Goal: Communication & Community: Answer question/provide support

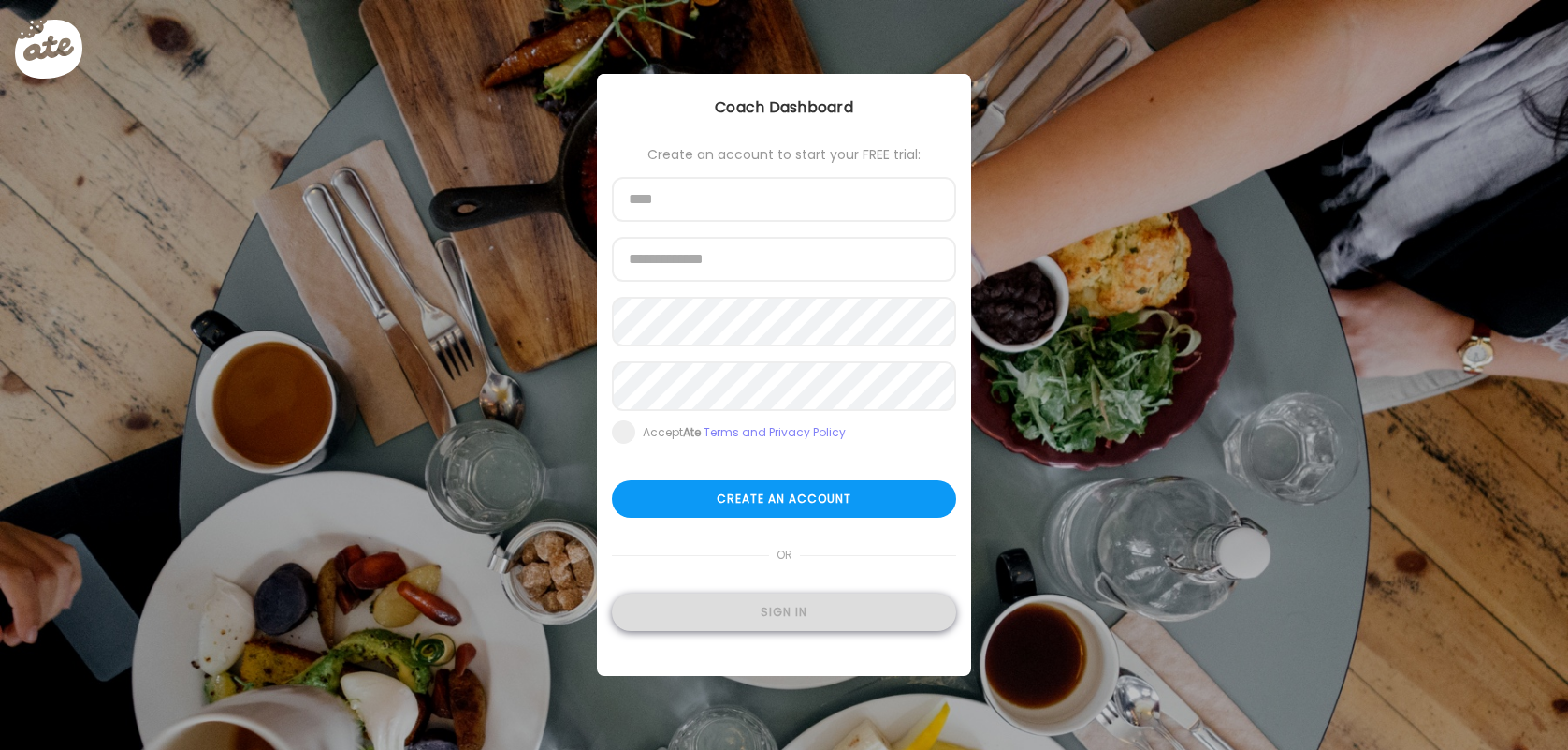
click at [723, 629] on div "Sign in" at bounding box center [784, 611] width 345 height 37
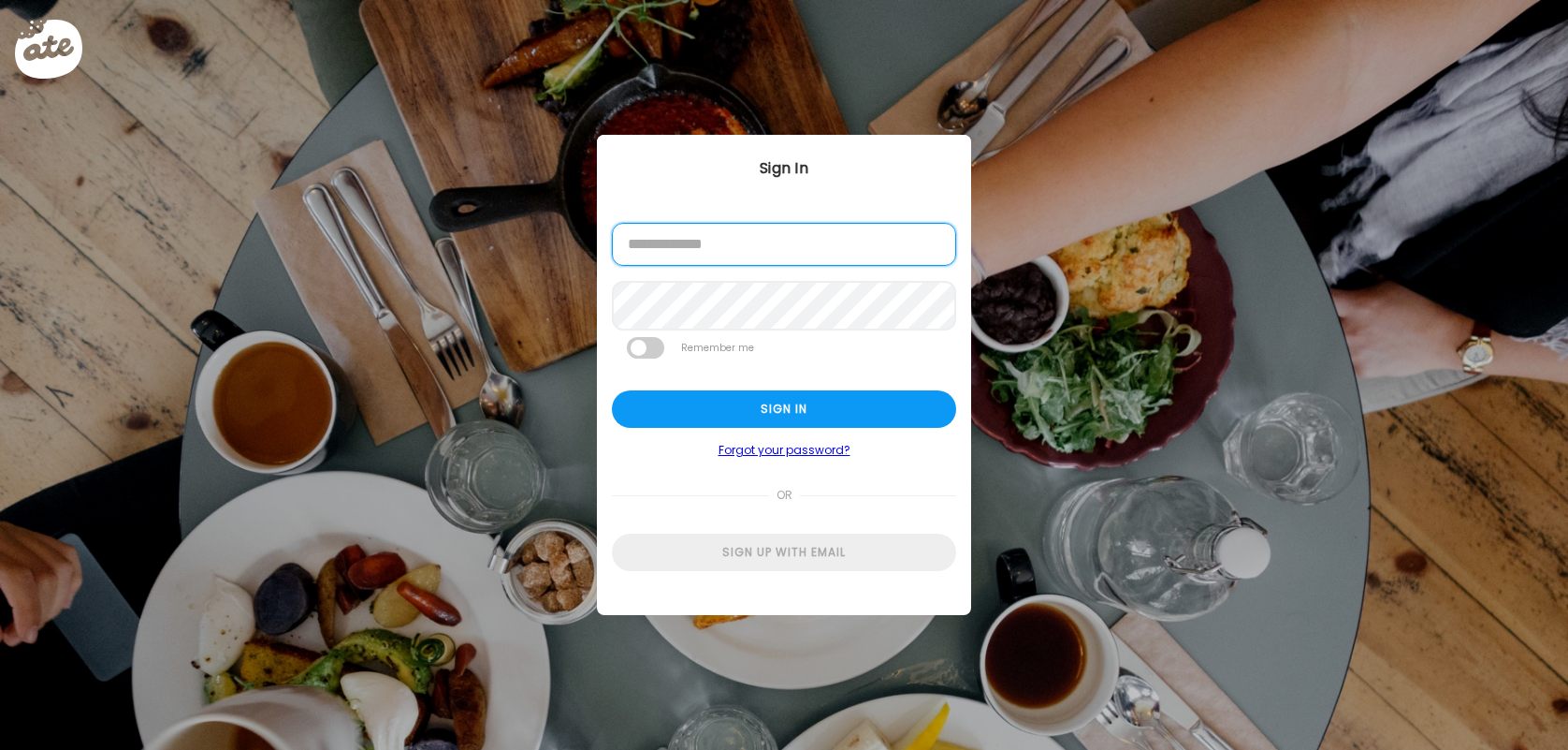
type input "**********"
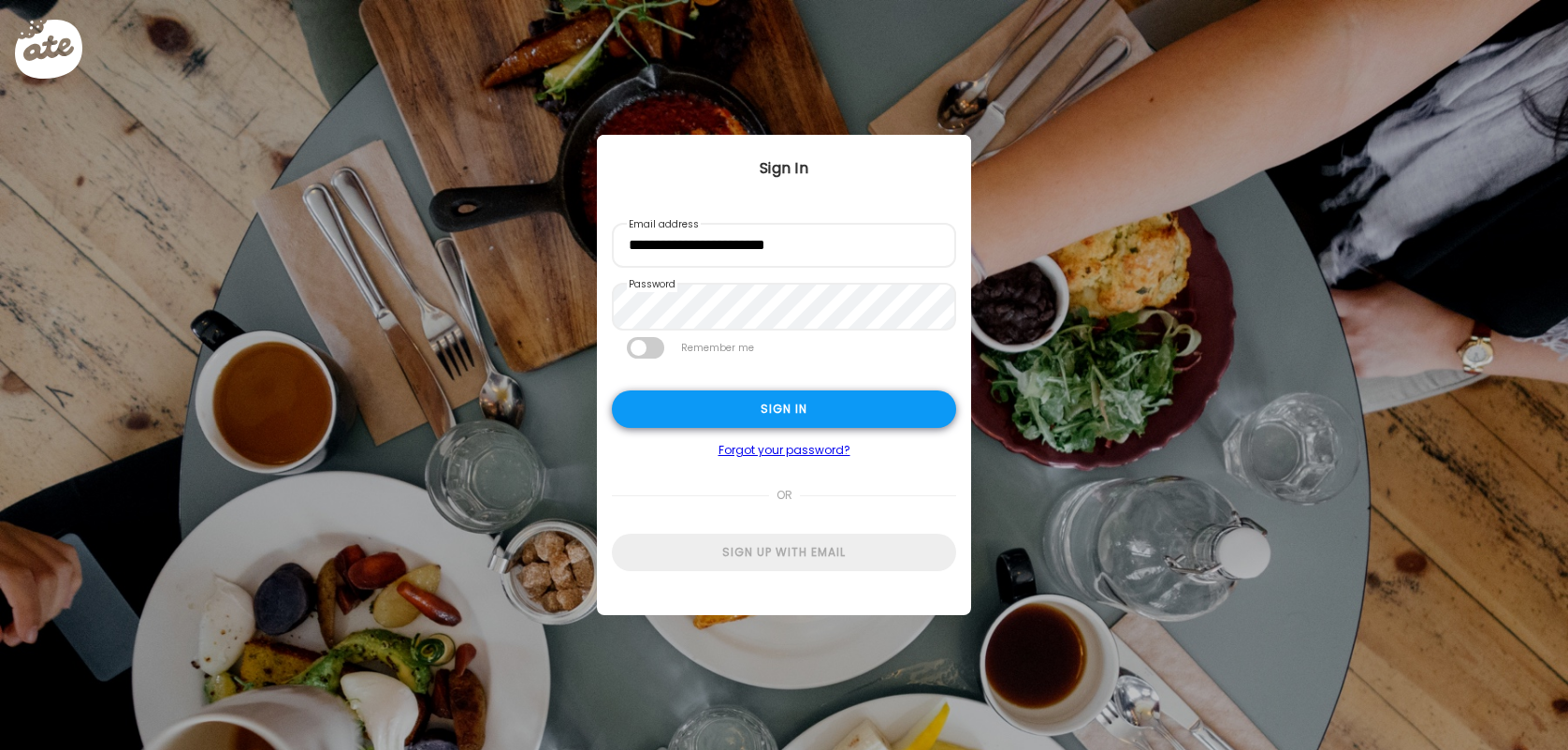
click at [676, 407] on div "Sign in" at bounding box center [784, 409] width 345 height 37
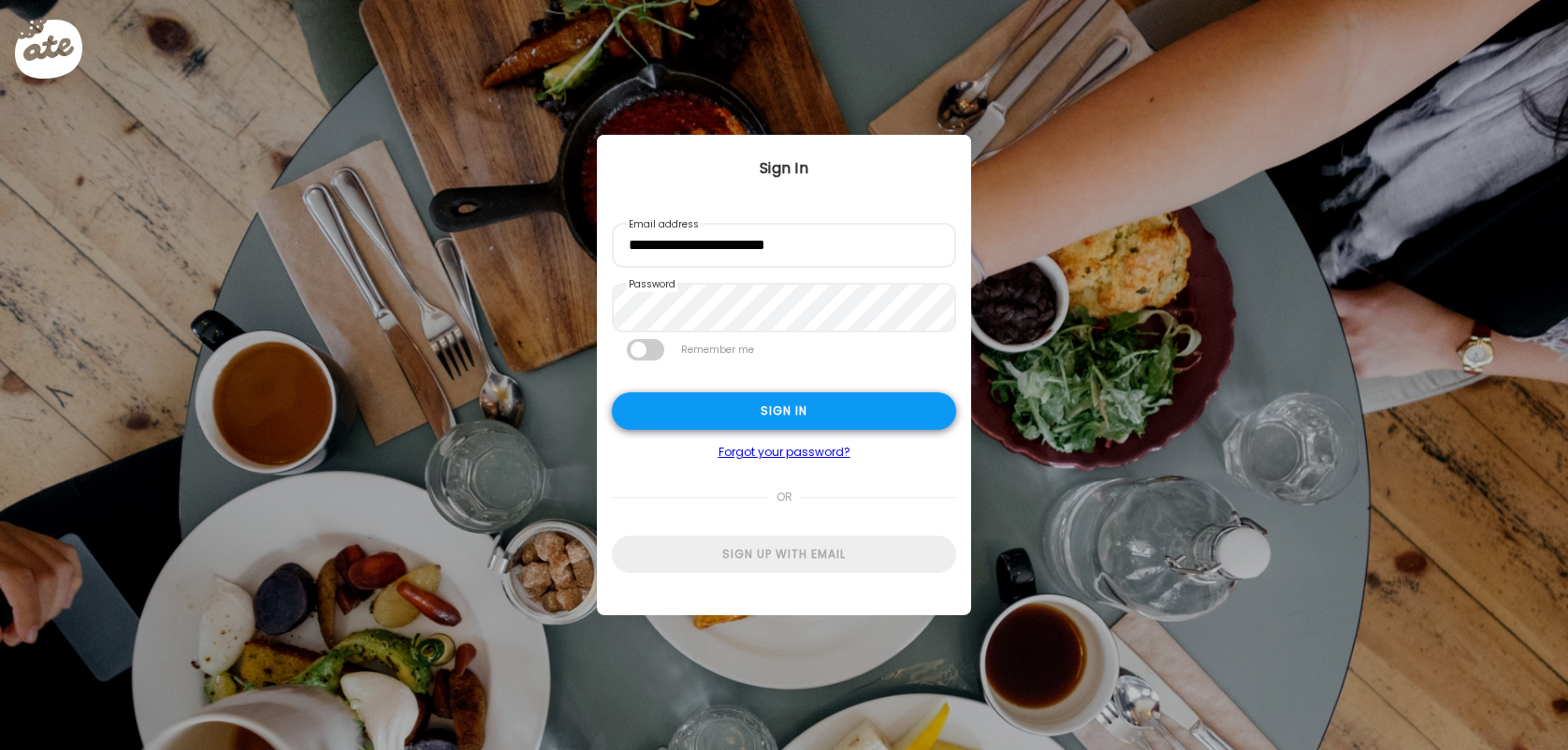
type input "**********"
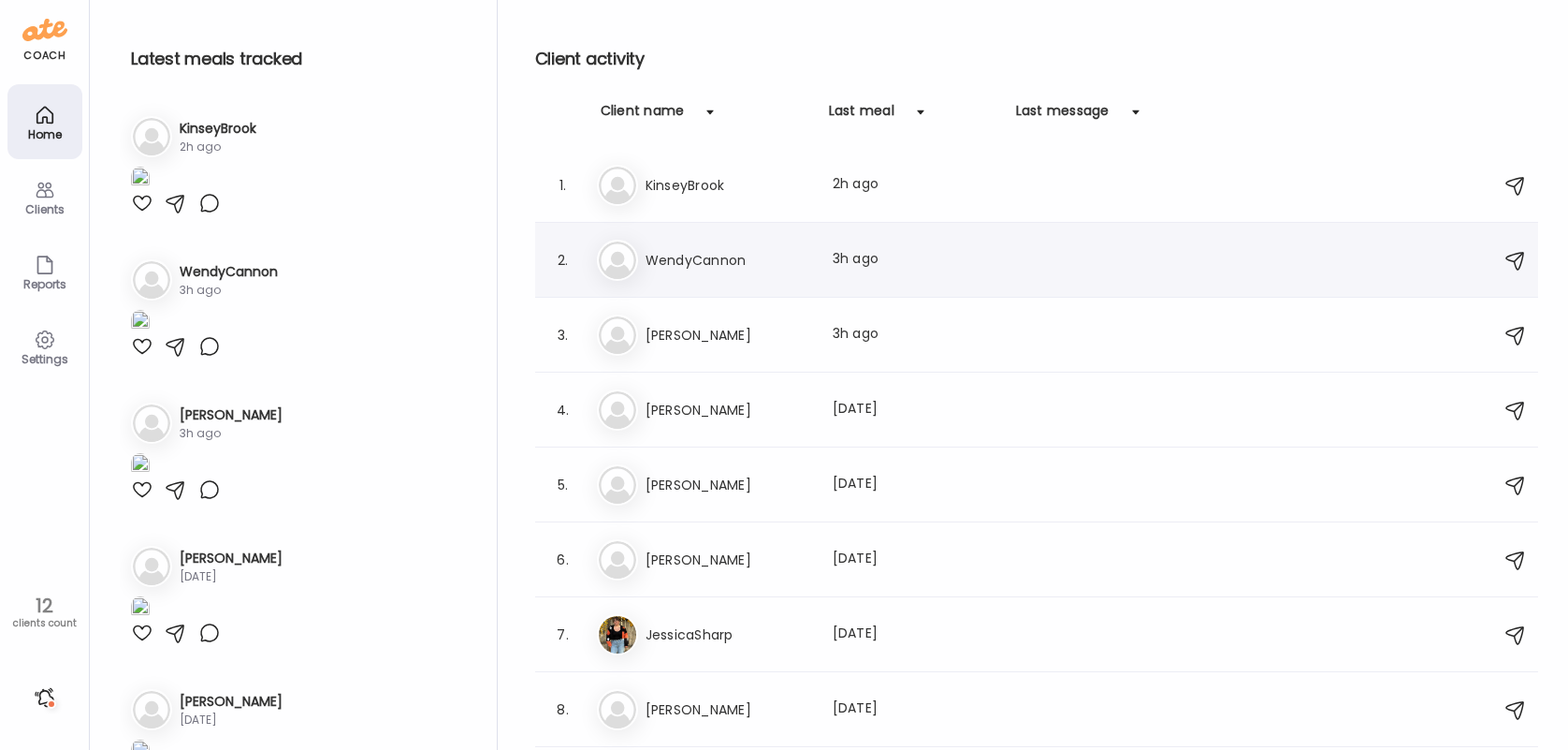
click at [1109, 276] on div "We WendyCannon Last meal: 3h ago" at bounding box center [1039, 260] width 885 height 41
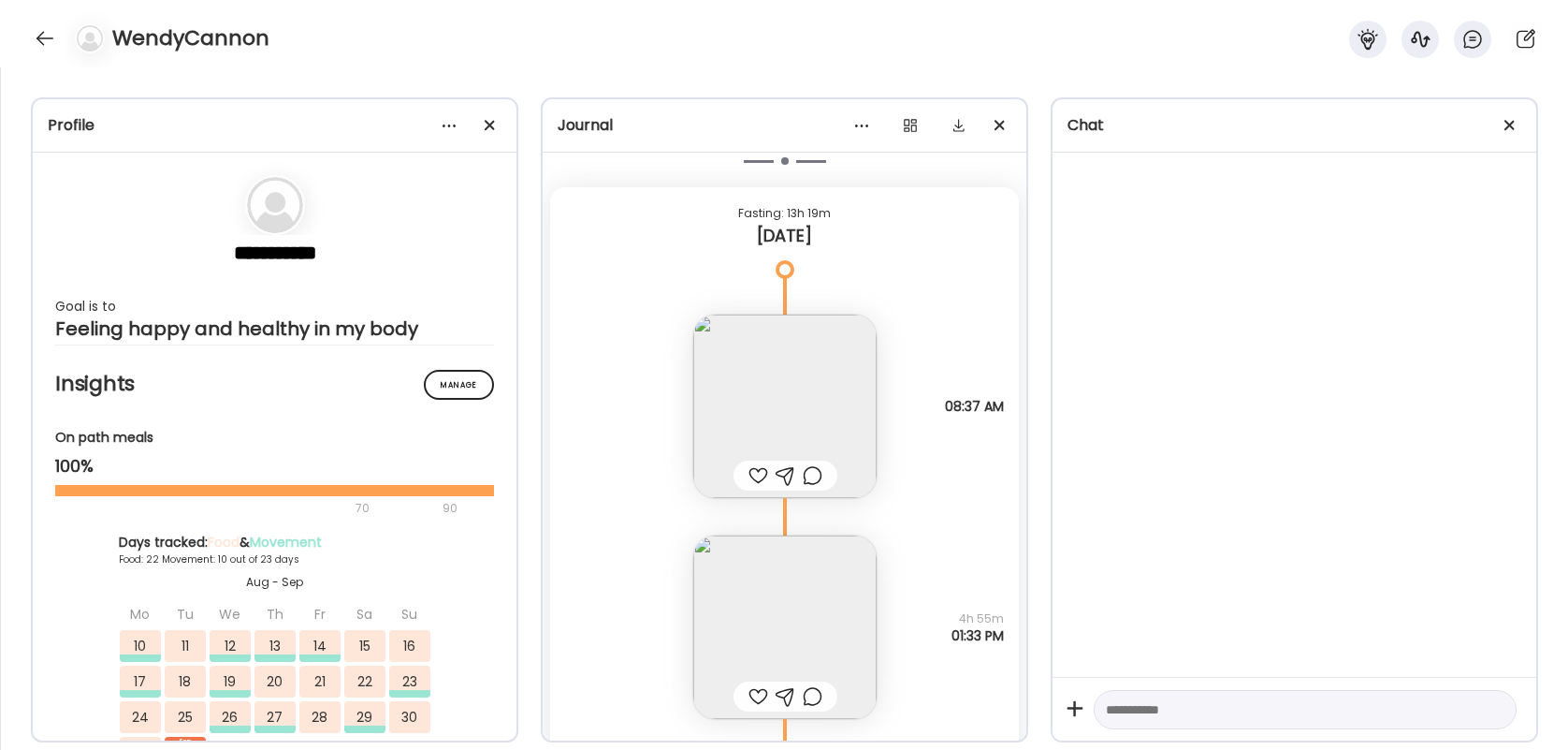
scroll to position [39771, 0]
click at [753, 469] on div at bounding box center [758, 479] width 20 height 23
click at [757, 697] on div at bounding box center [758, 699] width 20 height 23
click at [815, 696] on div at bounding box center [813, 699] width 20 height 23
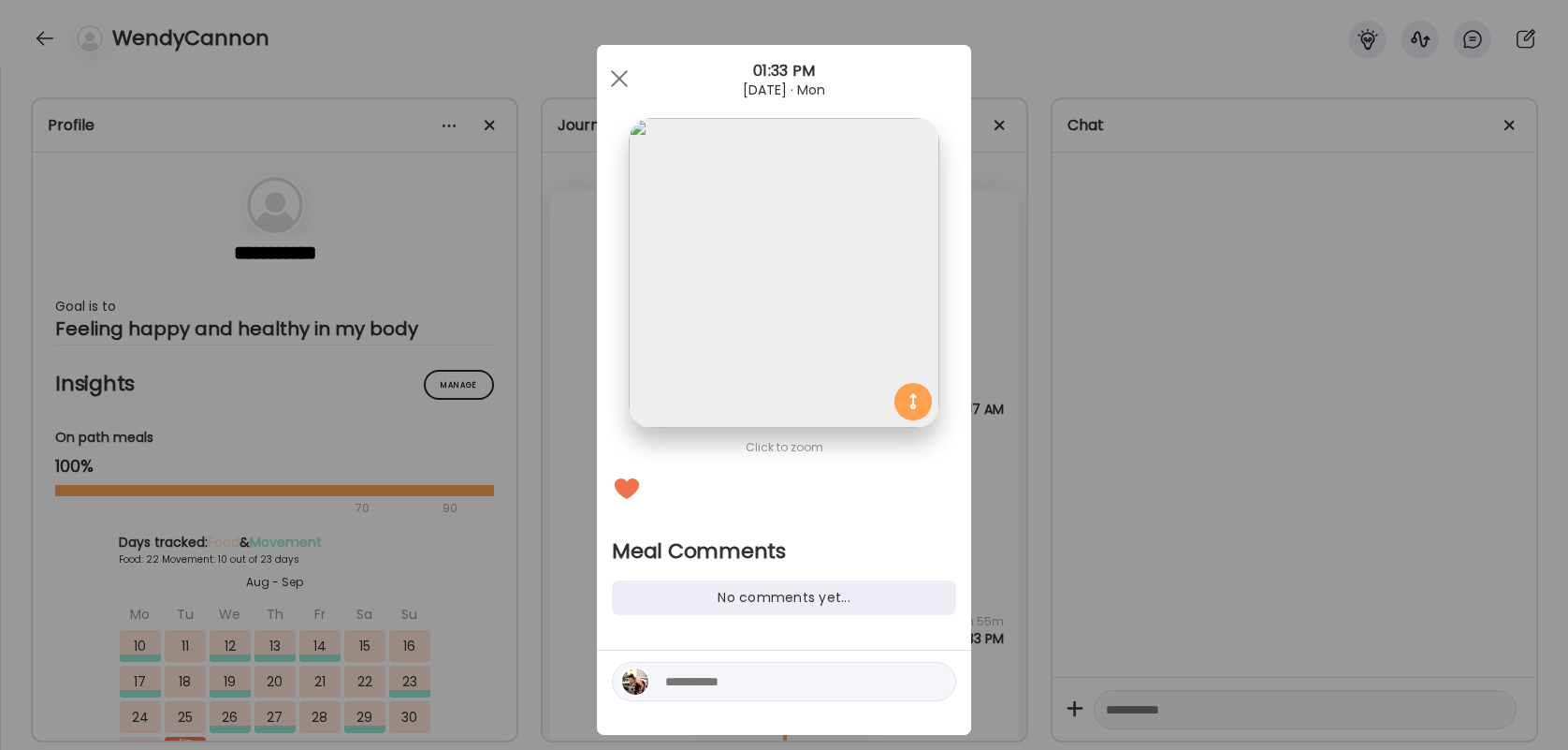
click at [775, 675] on textarea at bounding box center [792, 681] width 253 height 23
type textarea "**********"
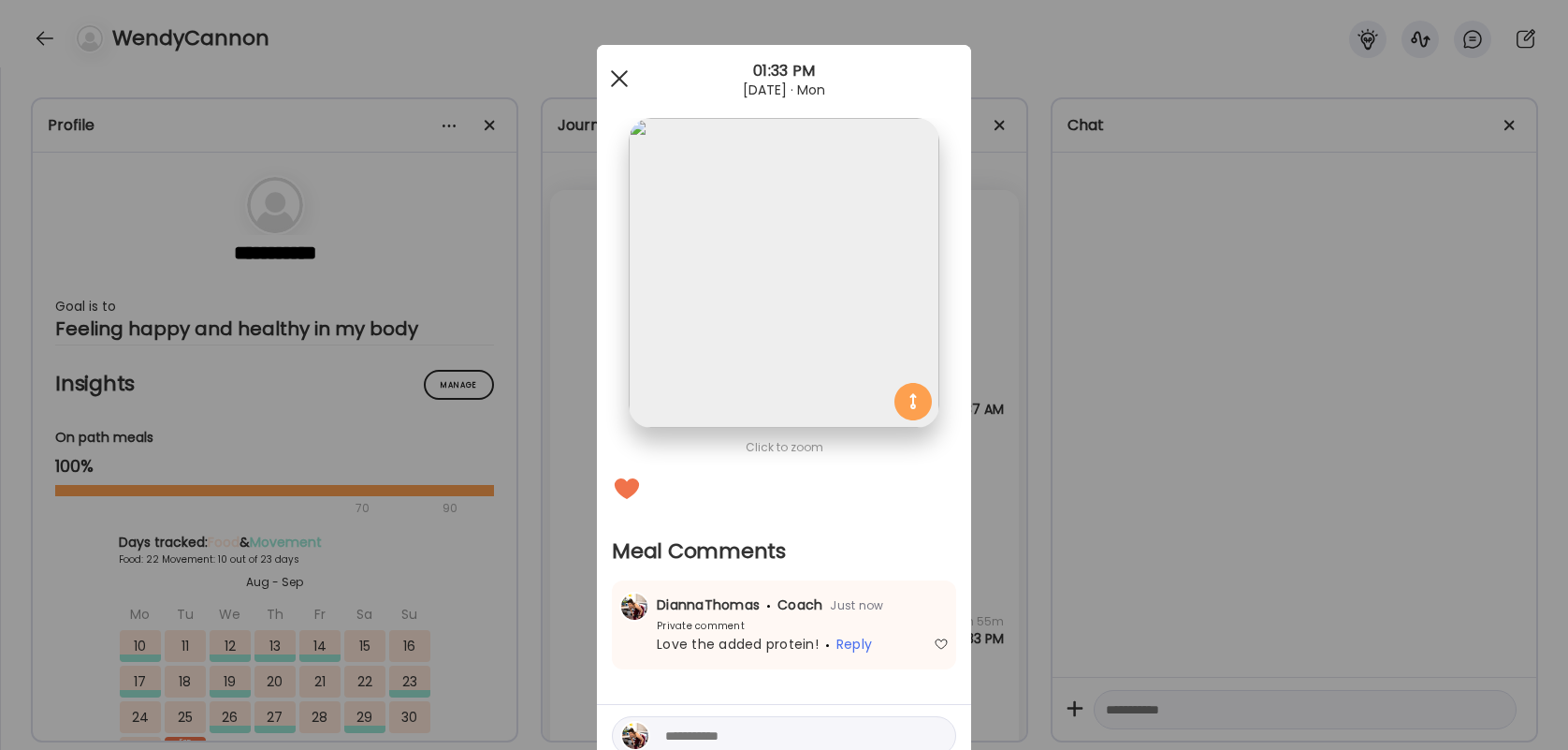
click at [625, 71] on div at bounding box center [619, 78] width 37 height 37
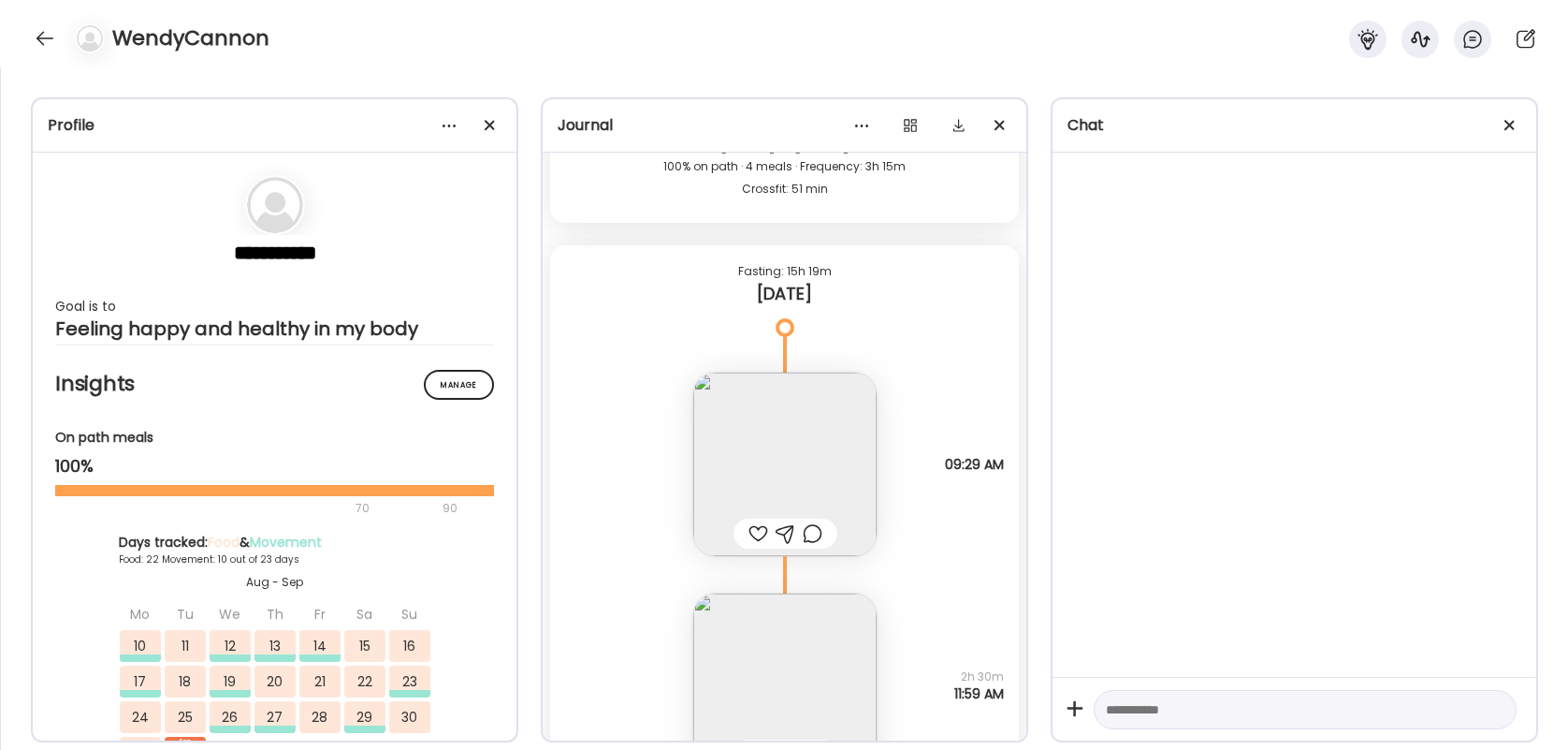
scroll to position [38203, 0]
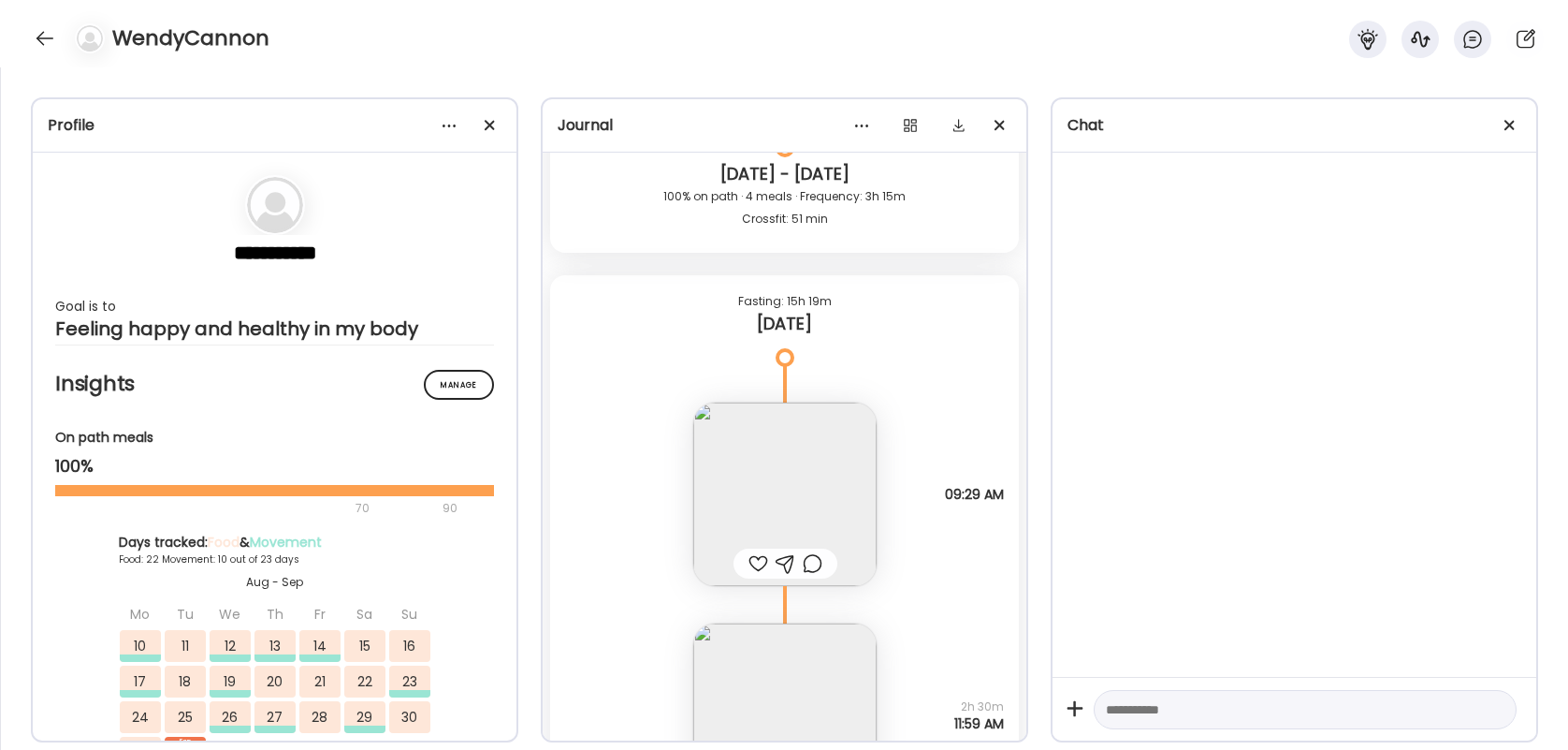
click at [755, 562] on div at bounding box center [758, 564] width 20 height 23
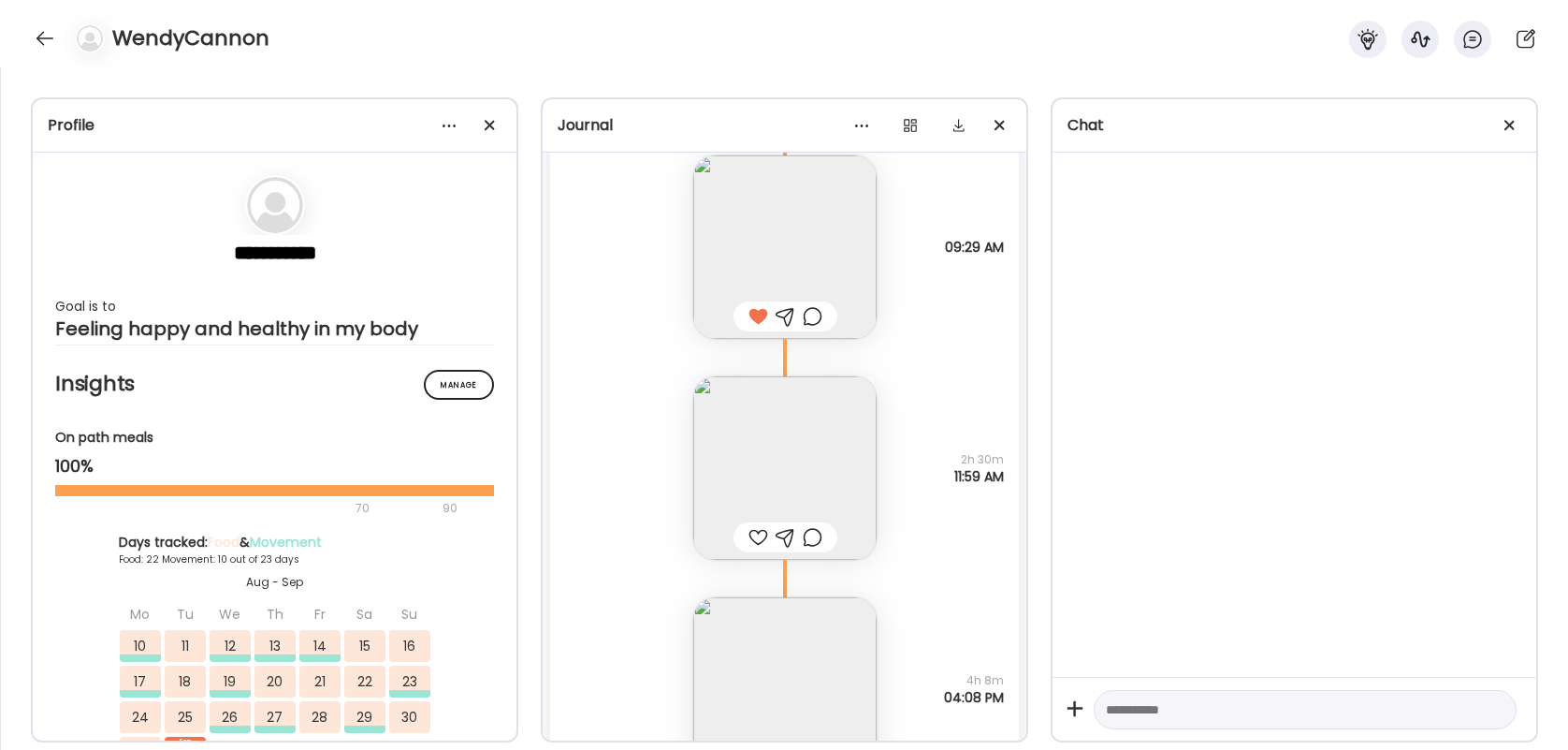
click at [758, 529] on div at bounding box center [758, 538] width 20 height 23
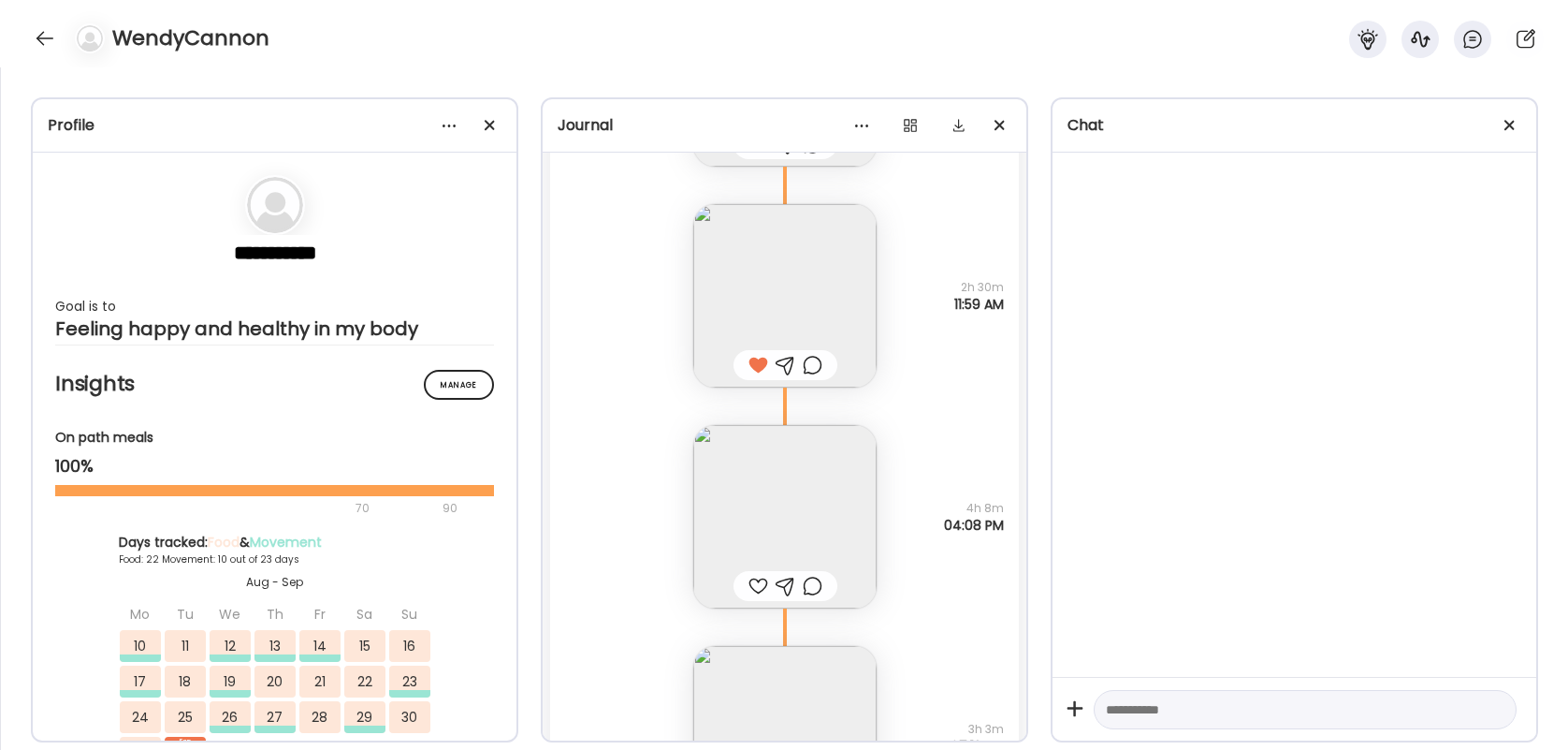
click at [757, 589] on div at bounding box center [758, 587] width 20 height 23
click at [823, 589] on div at bounding box center [785, 586] width 104 height 30
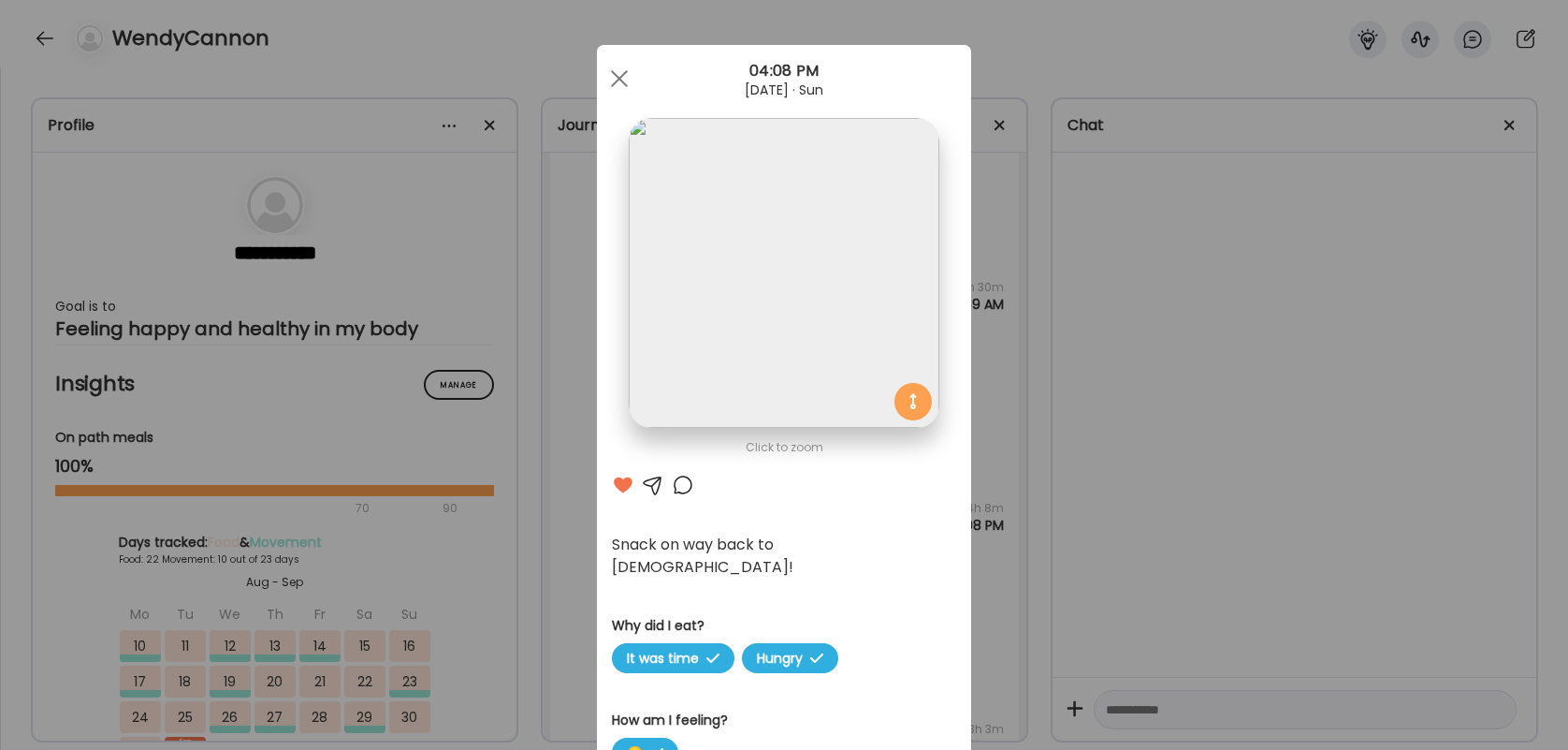
scroll to position [8, 0]
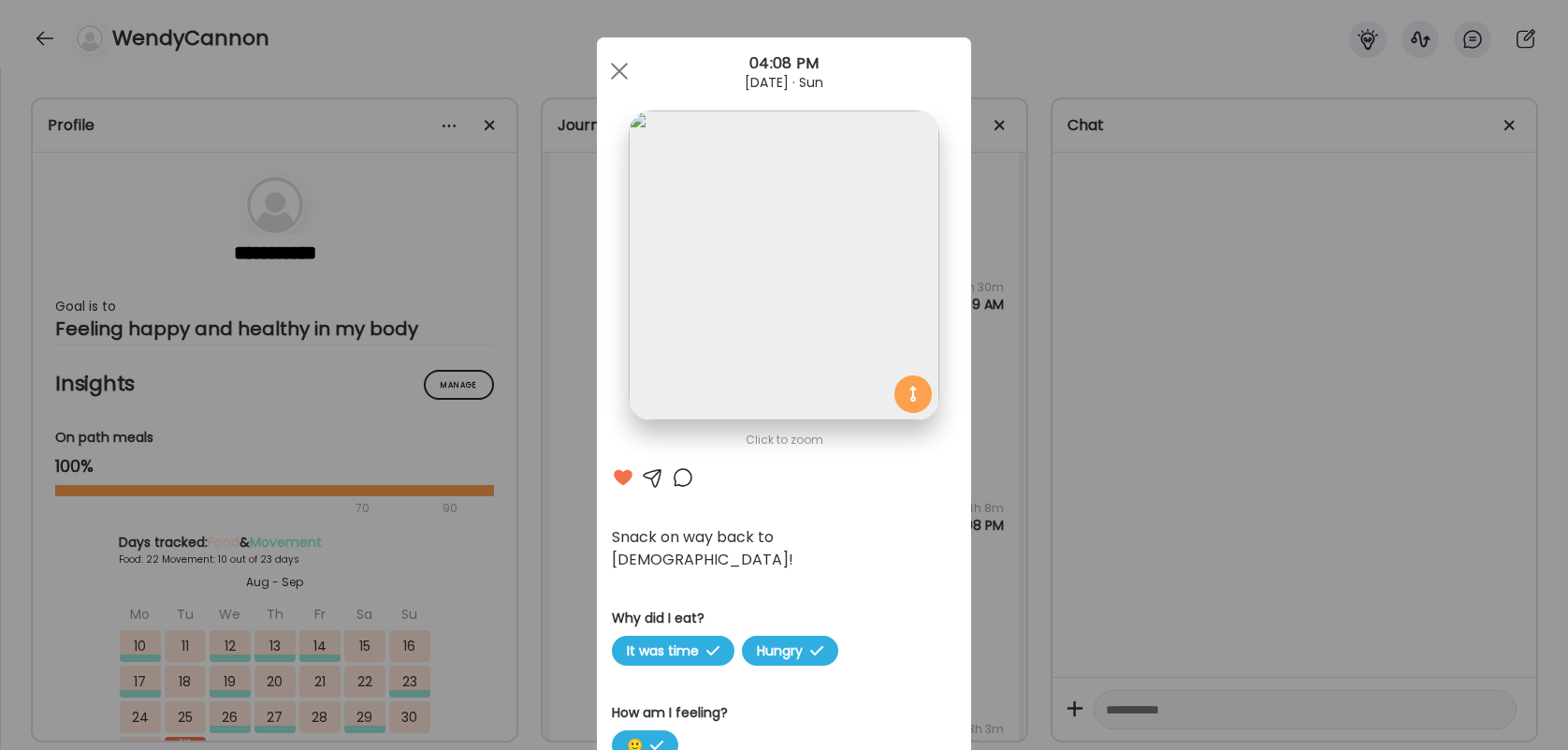
click at [680, 474] on div at bounding box center [683, 478] width 23 height 23
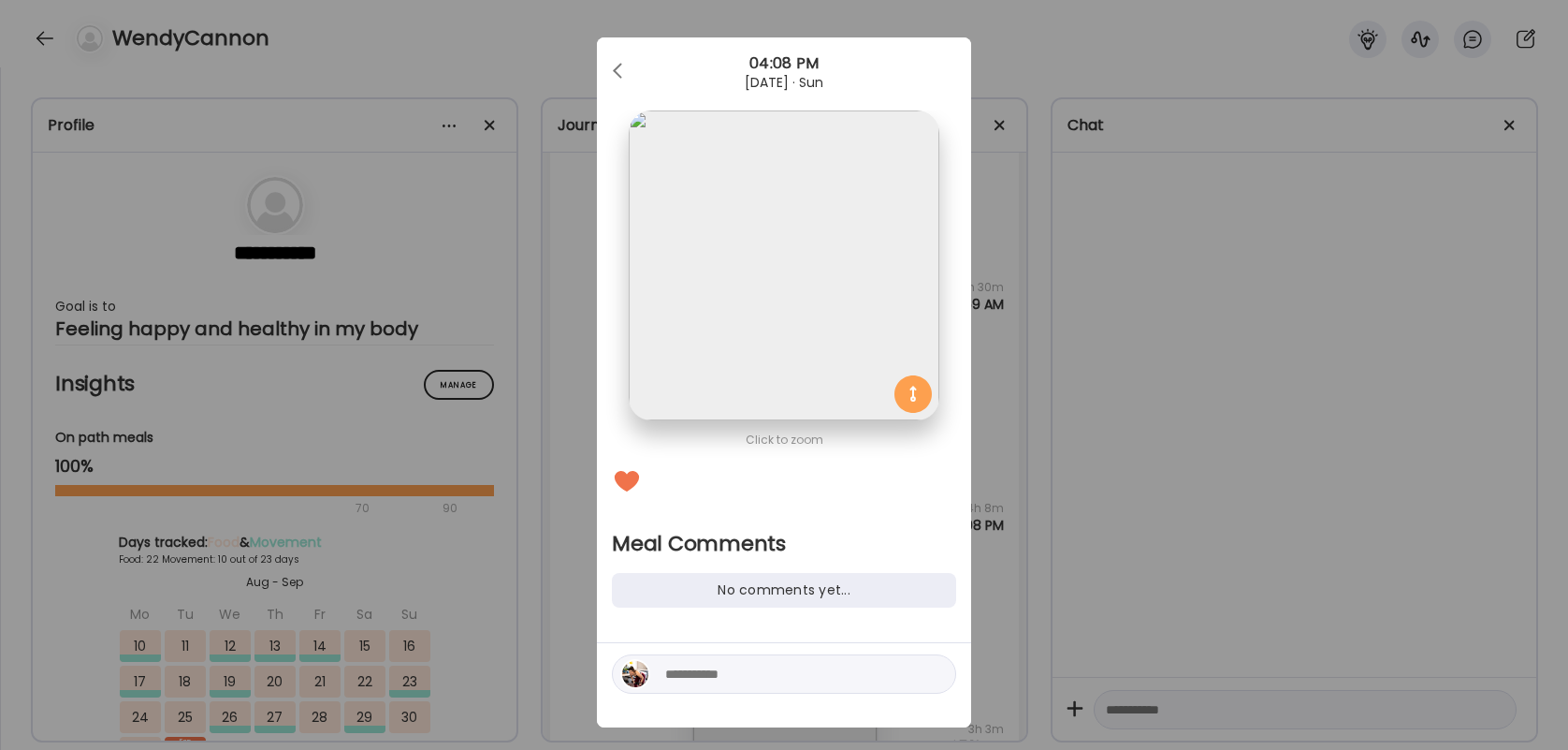
click at [710, 680] on textarea at bounding box center [792, 675] width 253 height 23
type textarea "**********"
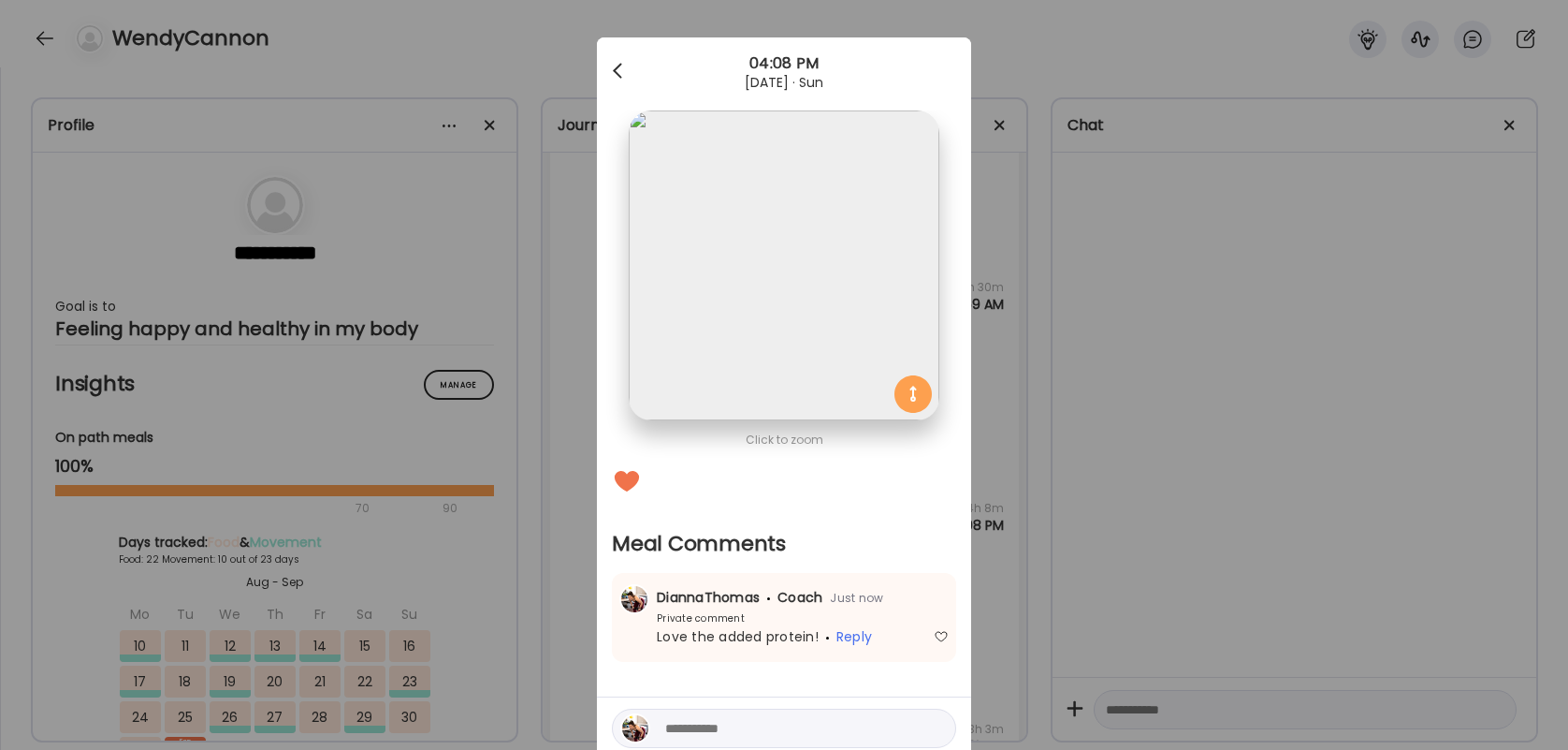
click at [625, 82] on div at bounding box center [619, 71] width 37 height 37
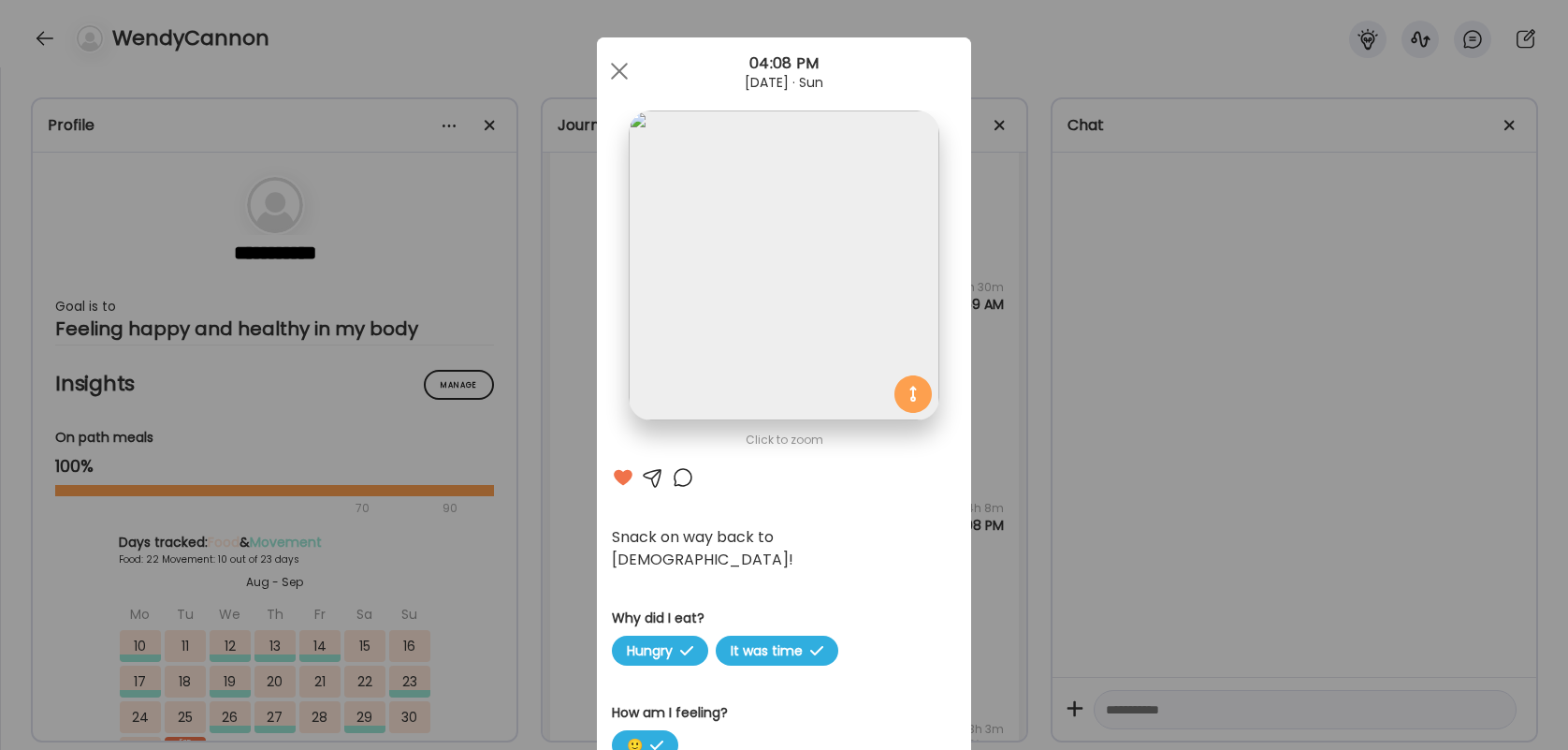
click at [625, 82] on div at bounding box center [619, 71] width 37 height 37
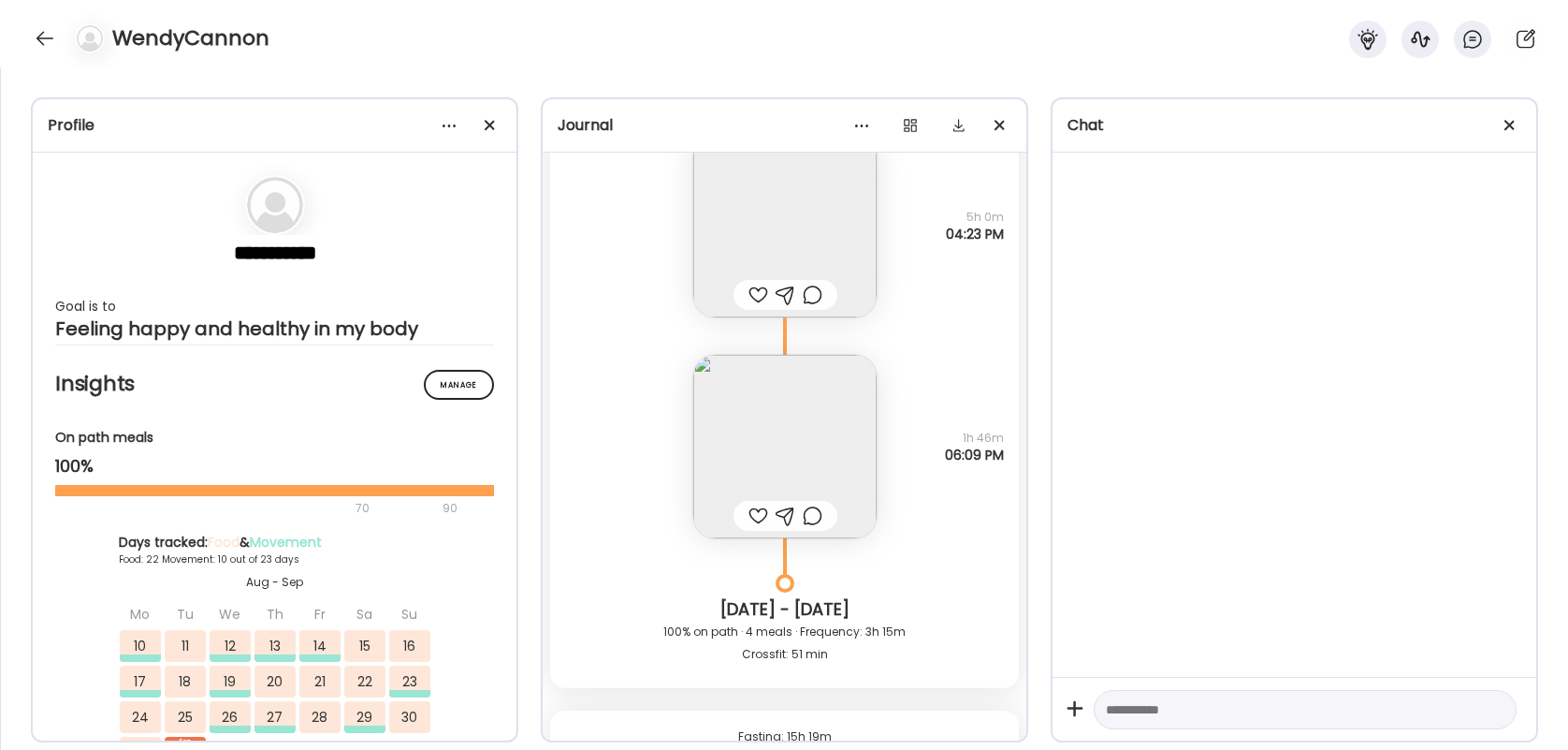
scroll to position [37768, 0]
click at [752, 515] on div at bounding box center [758, 517] width 20 height 23
click at [768, 459] on img at bounding box center [785, 447] width 183 height 183
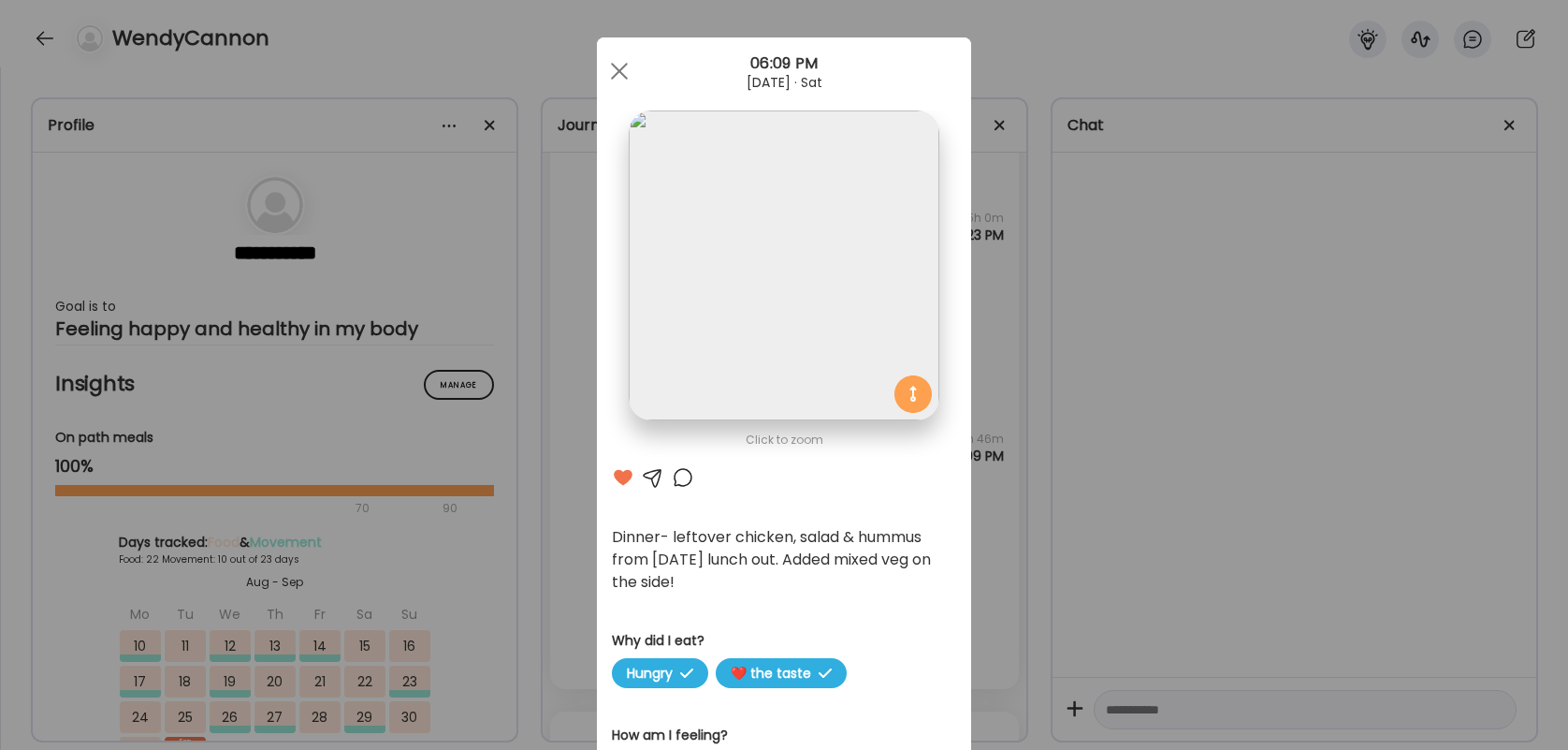
click at [684, 480] on div at bounding box center [683, 478] width 23 height 23
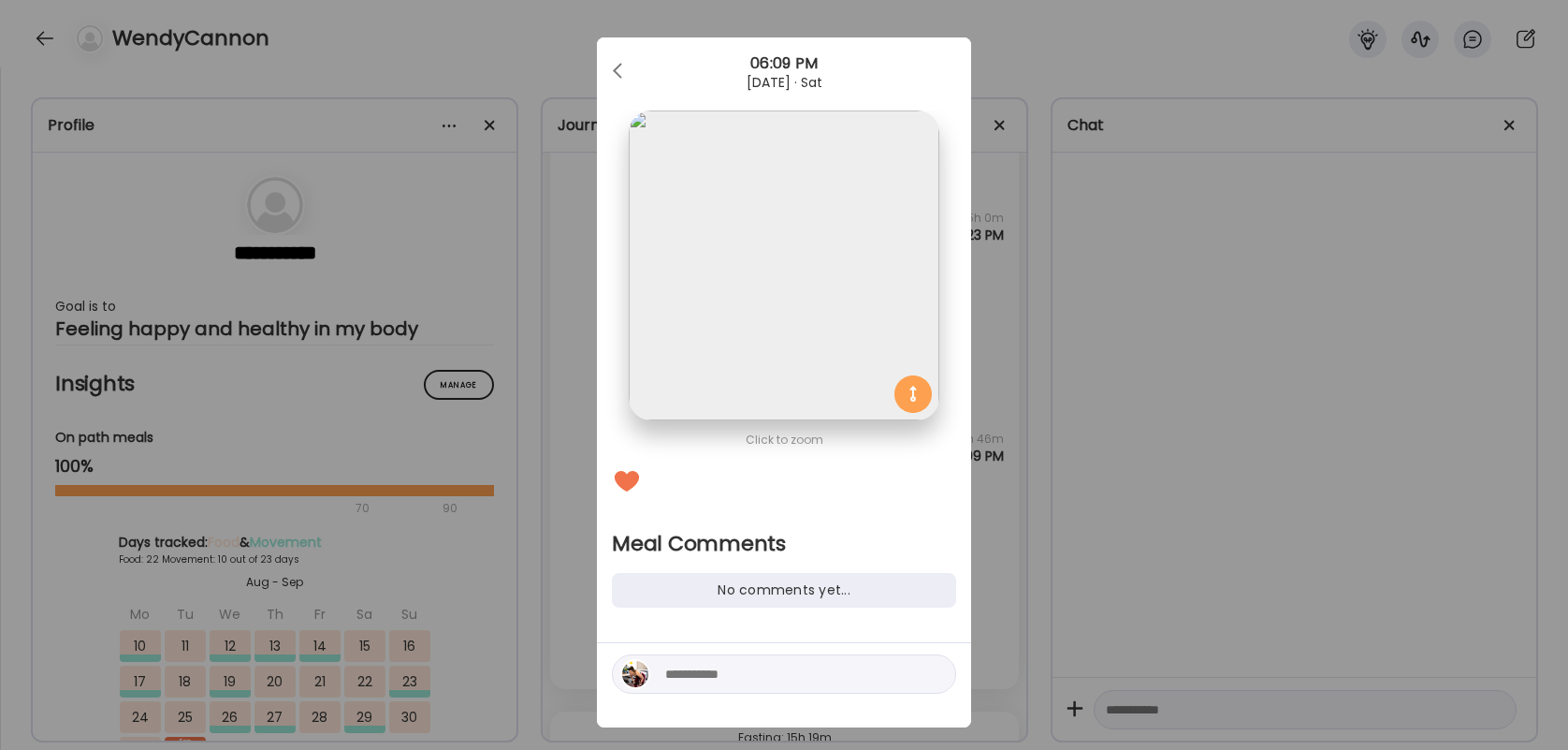
click at [717, 665] on textarea at bounding box center [792, 675] width 253 height 23
type textarea "**********"
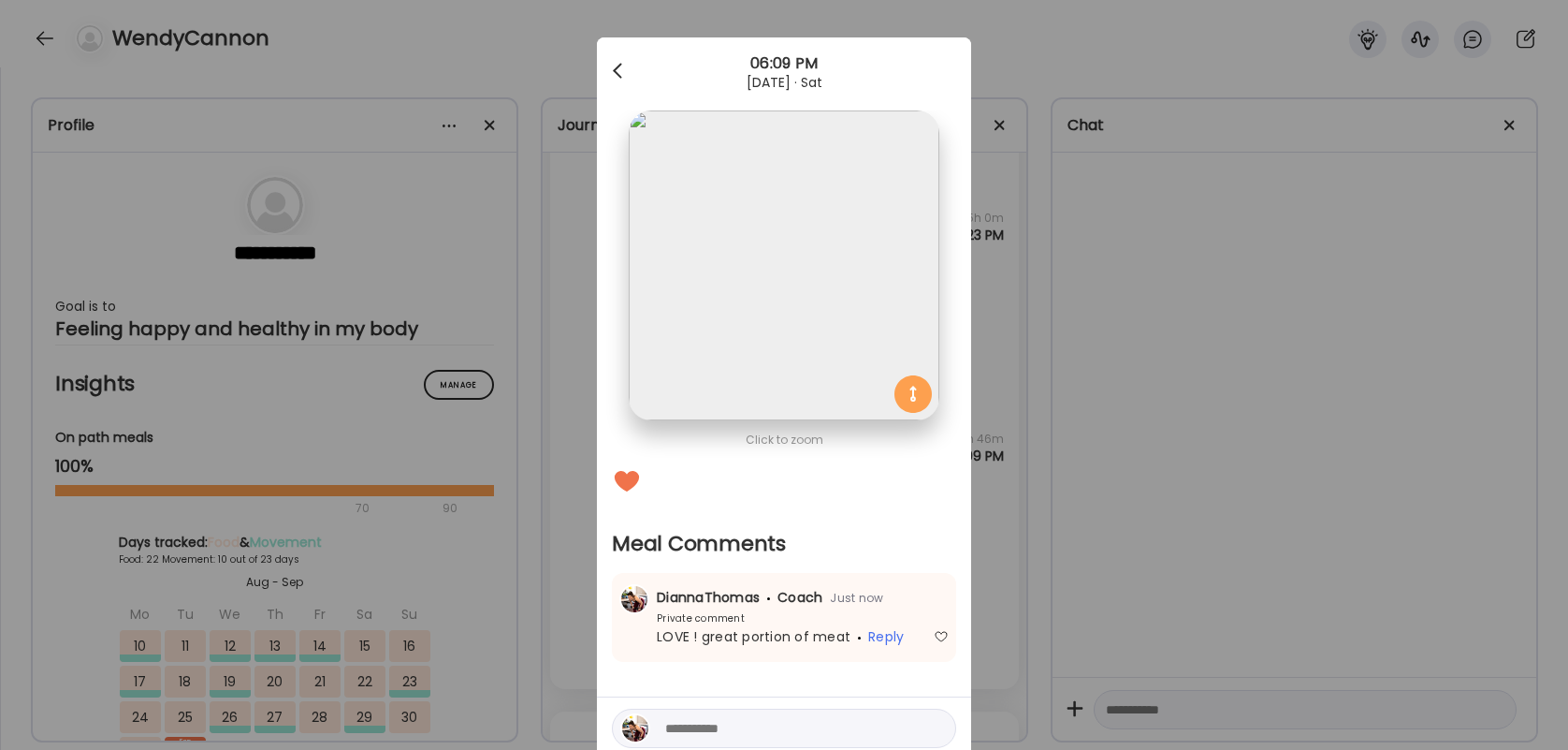
click at [629, 70] on div at bounding box center [619, 71] width 37 height 37
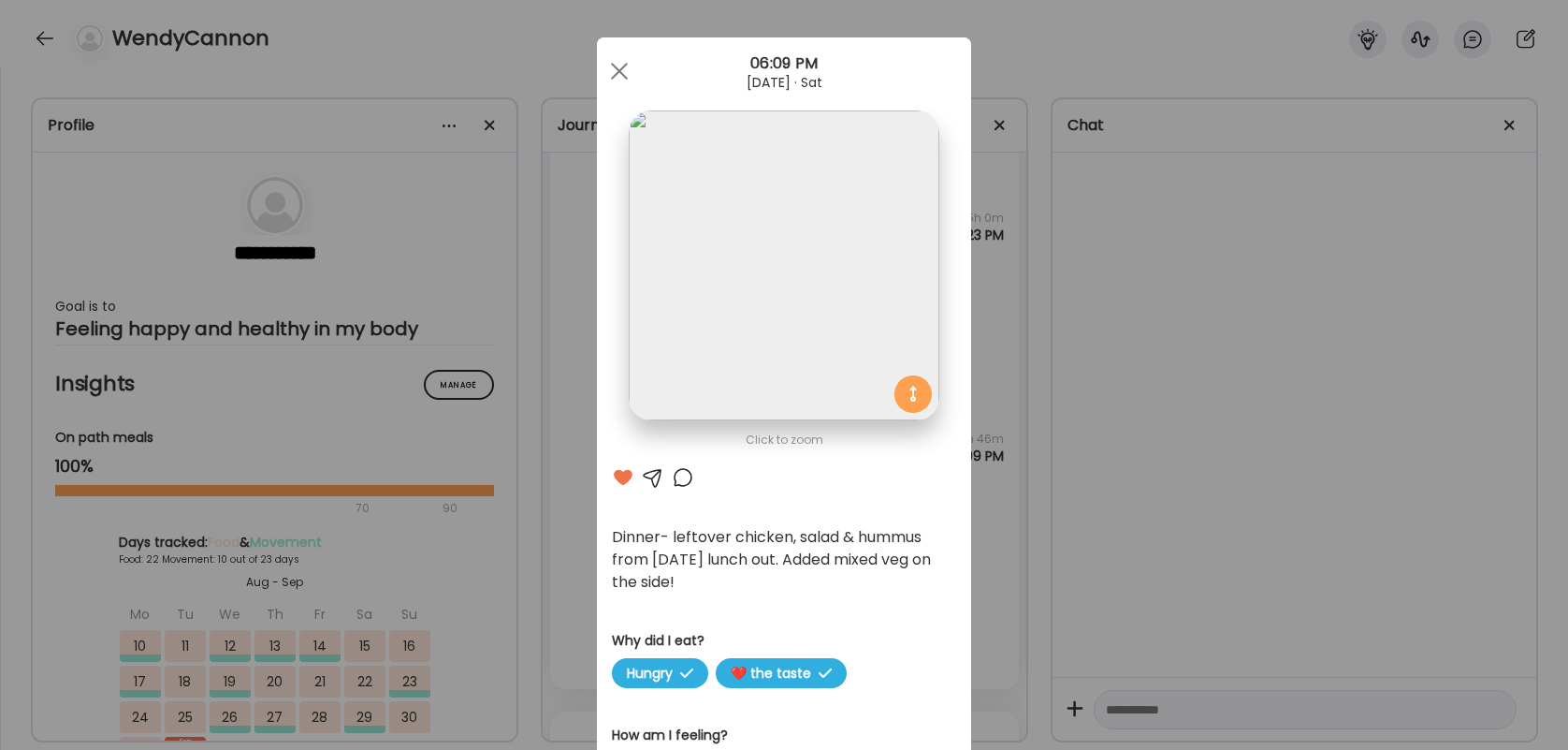
click at [629, 70] on div at bounding box center [619, 71] width 37 height 37
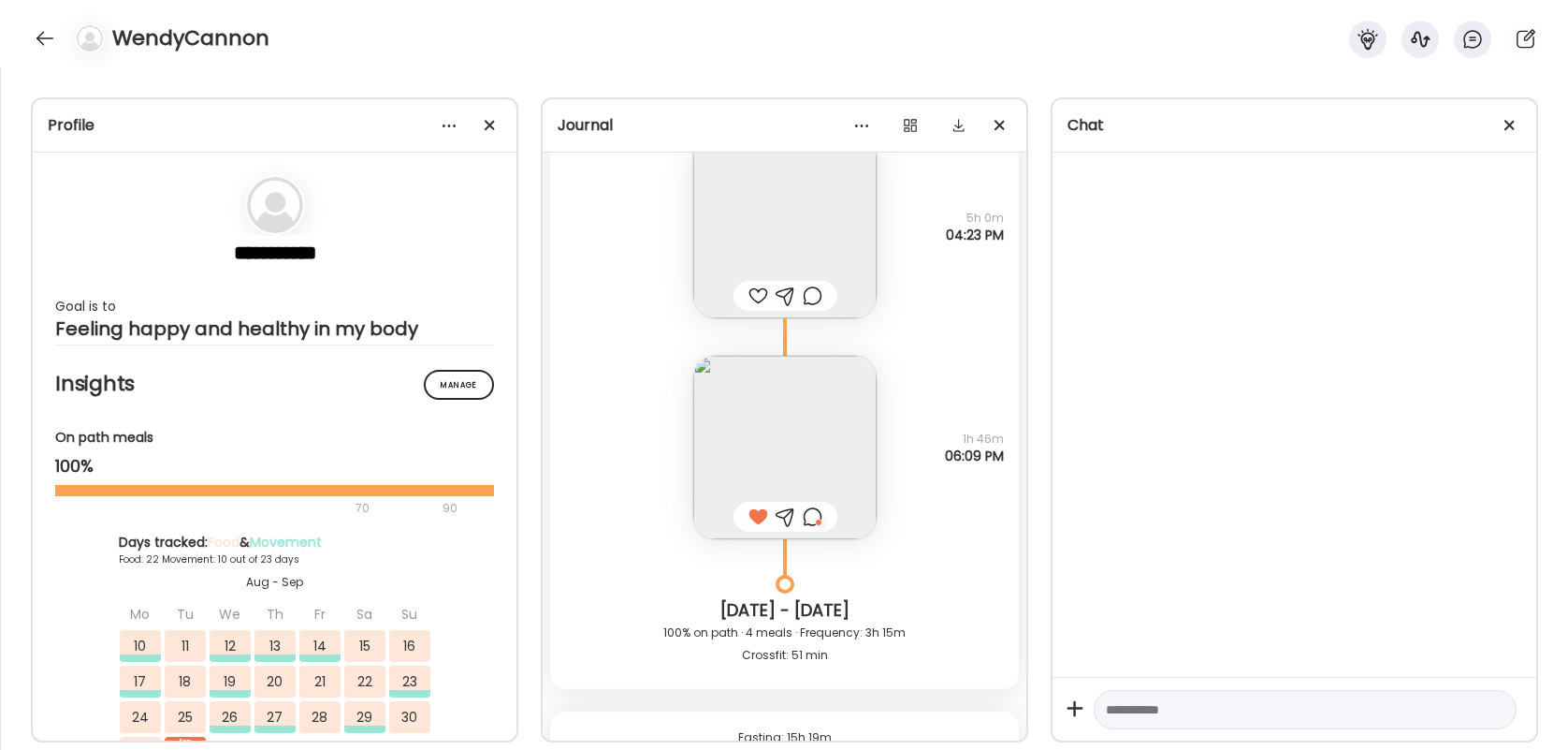
scroll to position [37574, 0]
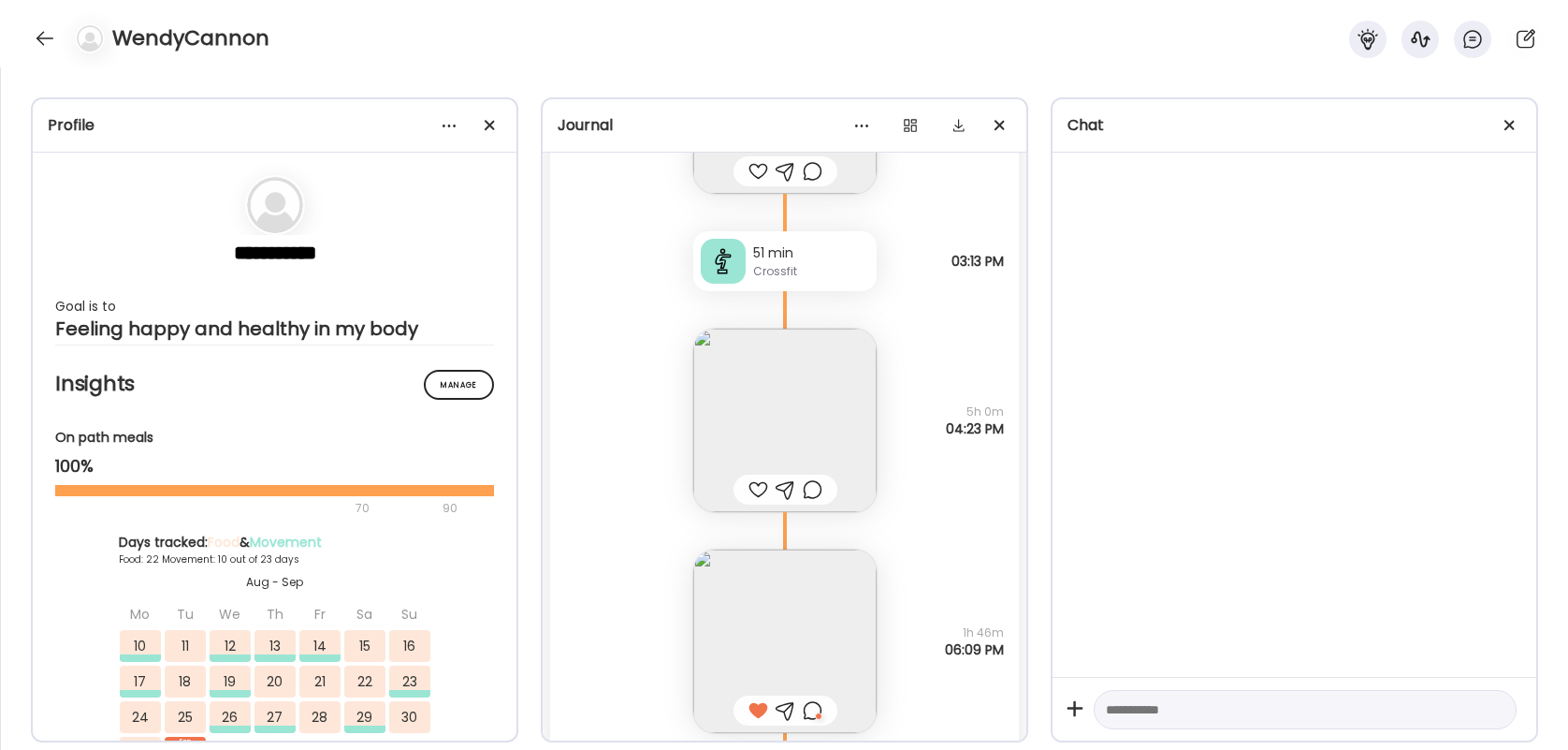
click at [789, 397] on img at bounding box center [785, 420] width 183 height 183
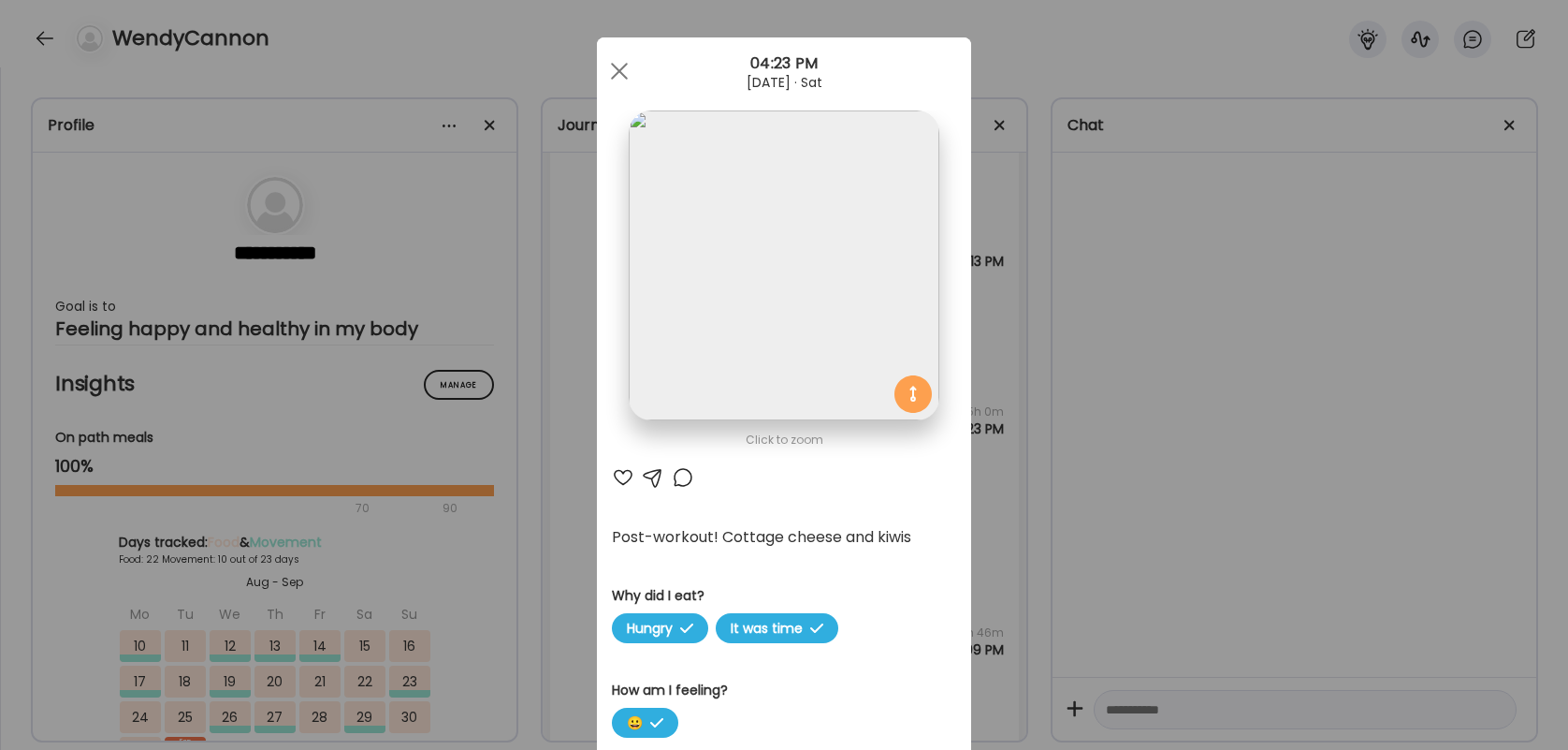
click at [618, 487] on div at bounding box center [624, 478] width 23 height 23
click at [690, 478] on div at bounding box center [683, 478] width 23 height 23
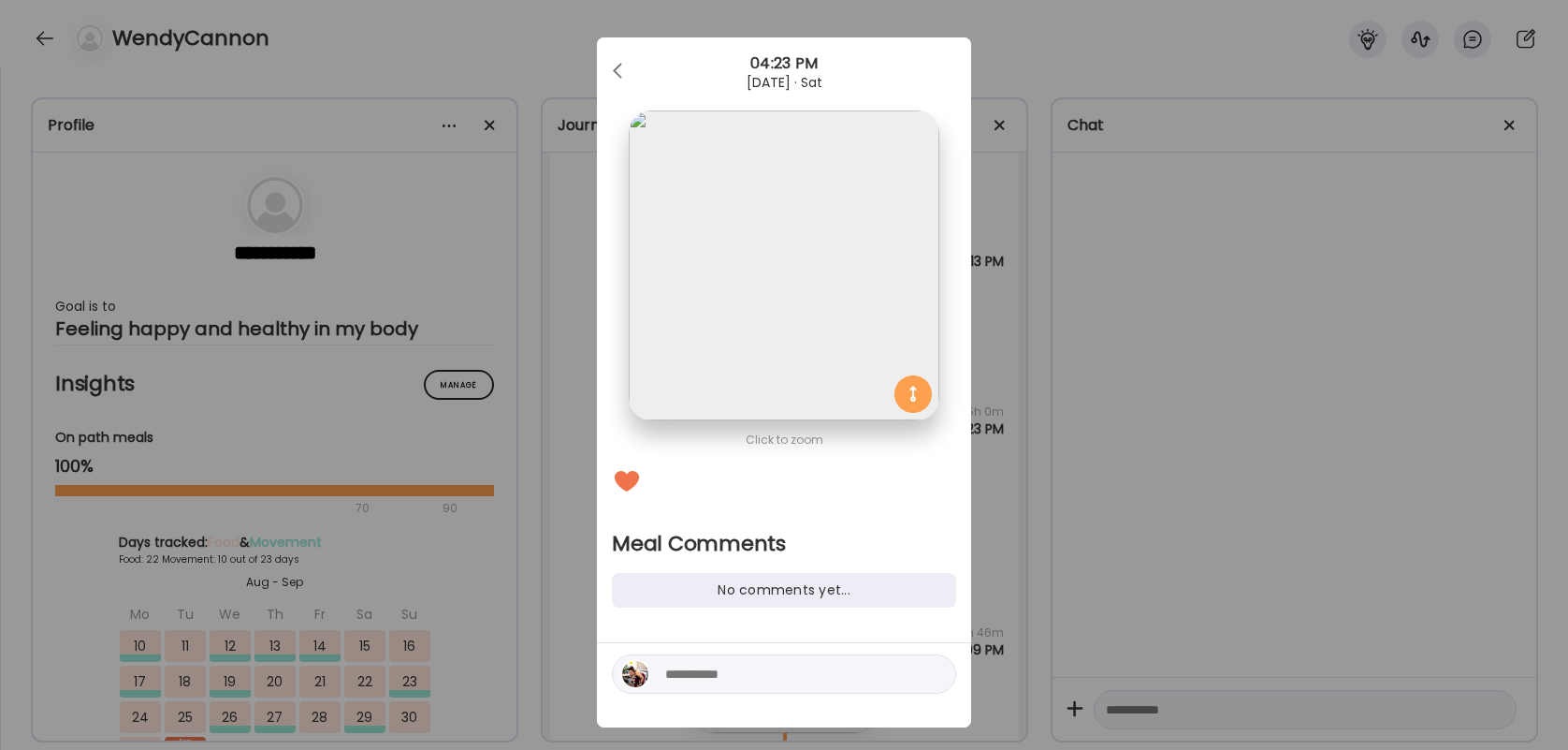
click at [701, 674] on textarea at bounding box center [792, 675] width 253 height 23
type textarea "********"
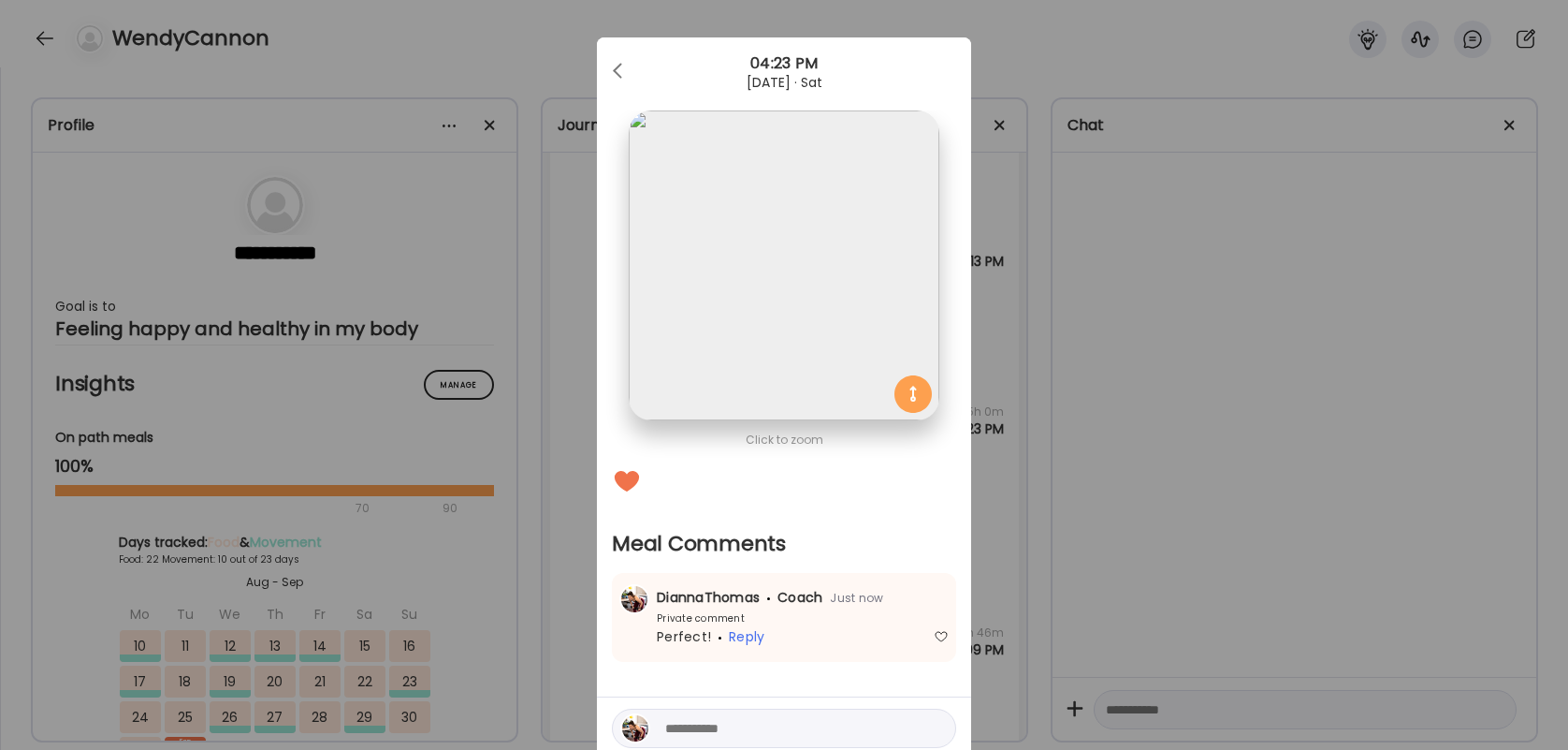
click at [609, 100] on div "Ate Coach Dashboard 04:23 PM [DATE] · Sat" at bounding box center [784, 71] width 374 height 68
click at [612, 69] on div at bounding box center [619, 71] width 37 height 37
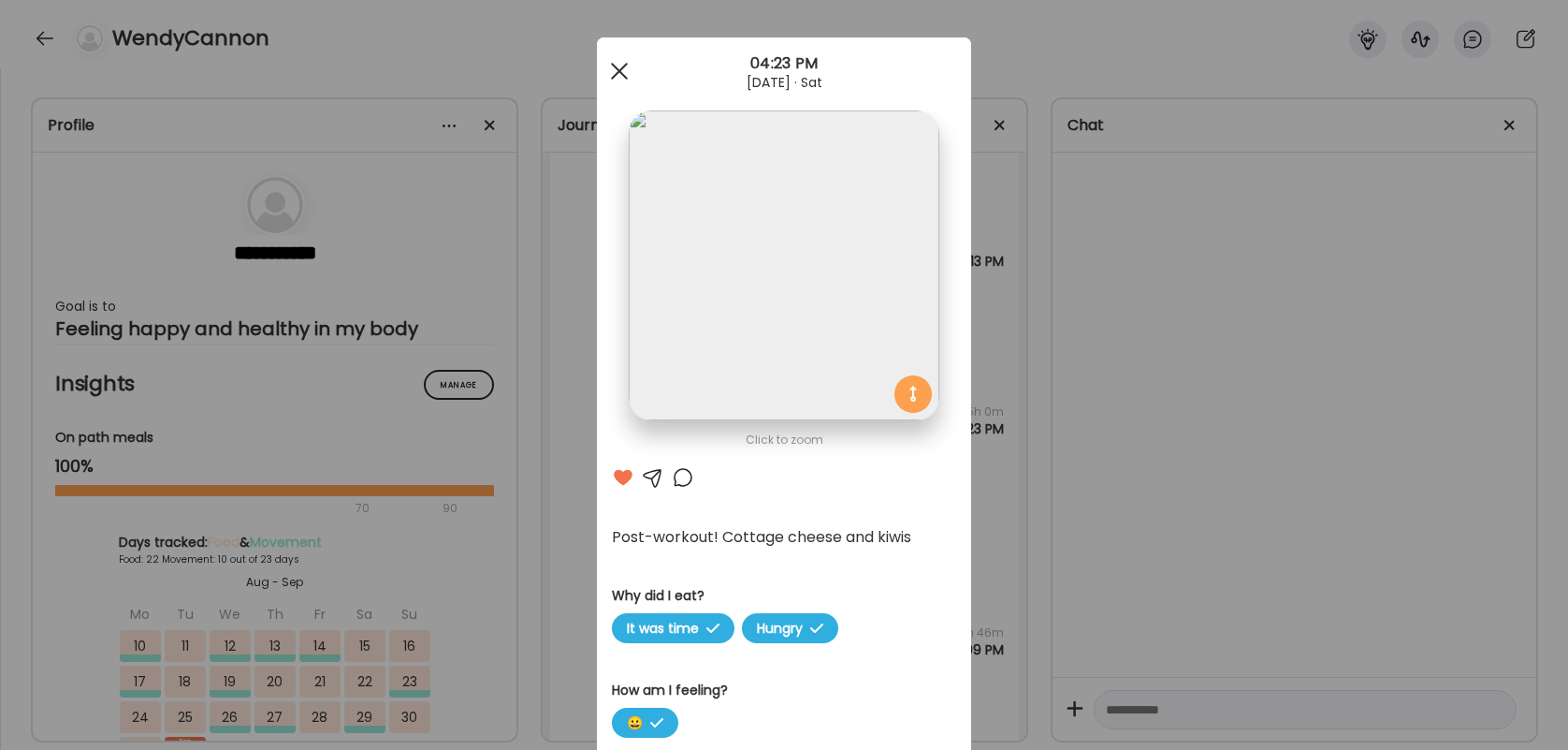
click at [611, 67] on div at bounding box center [619, 71] width 37 height 37
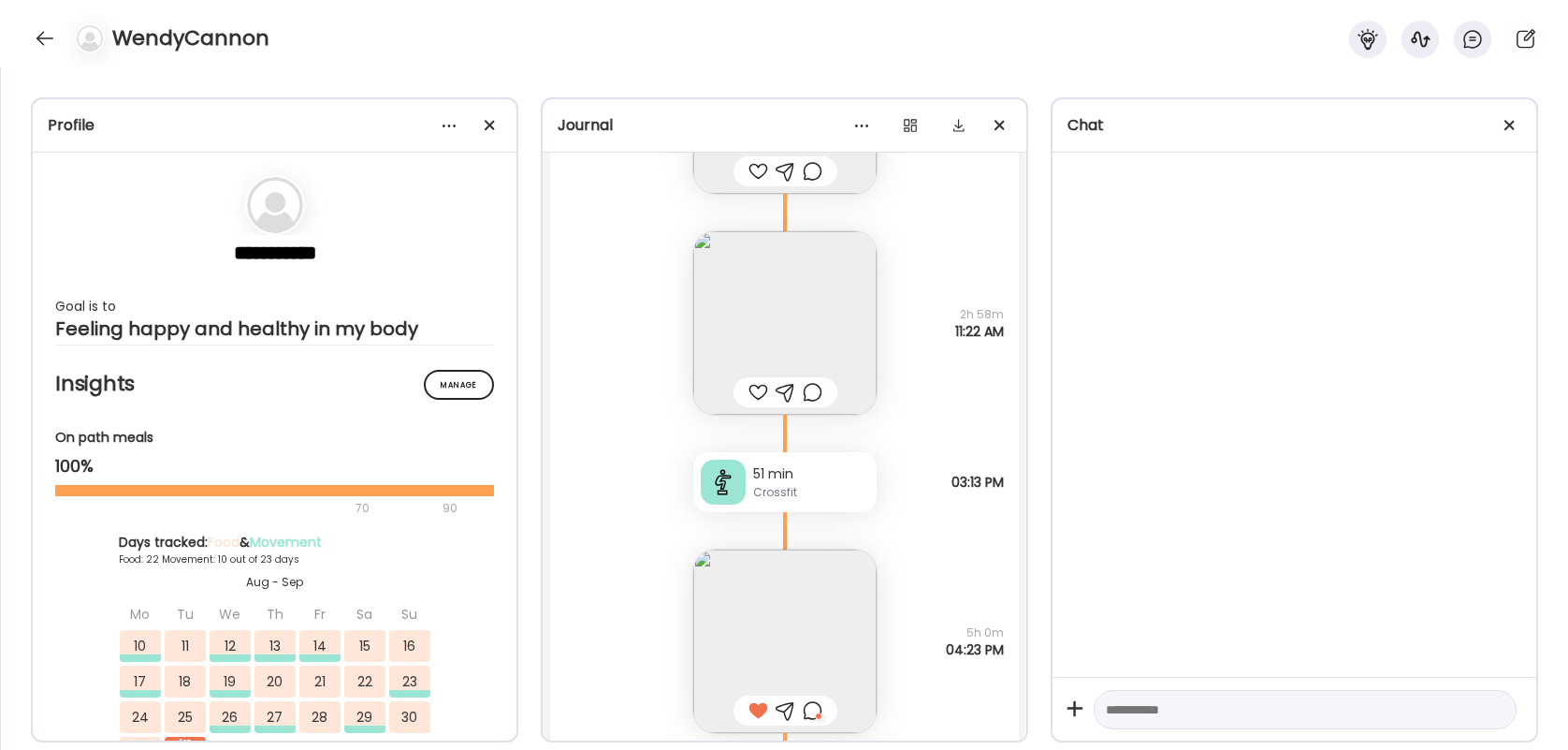
scroll to position [37347, 0]
click at [752, 398] on div at bounding box center [758, 398] width 20 height 23
click at [758, 332] on img at bounding box center [785, 329] width 183 height 183
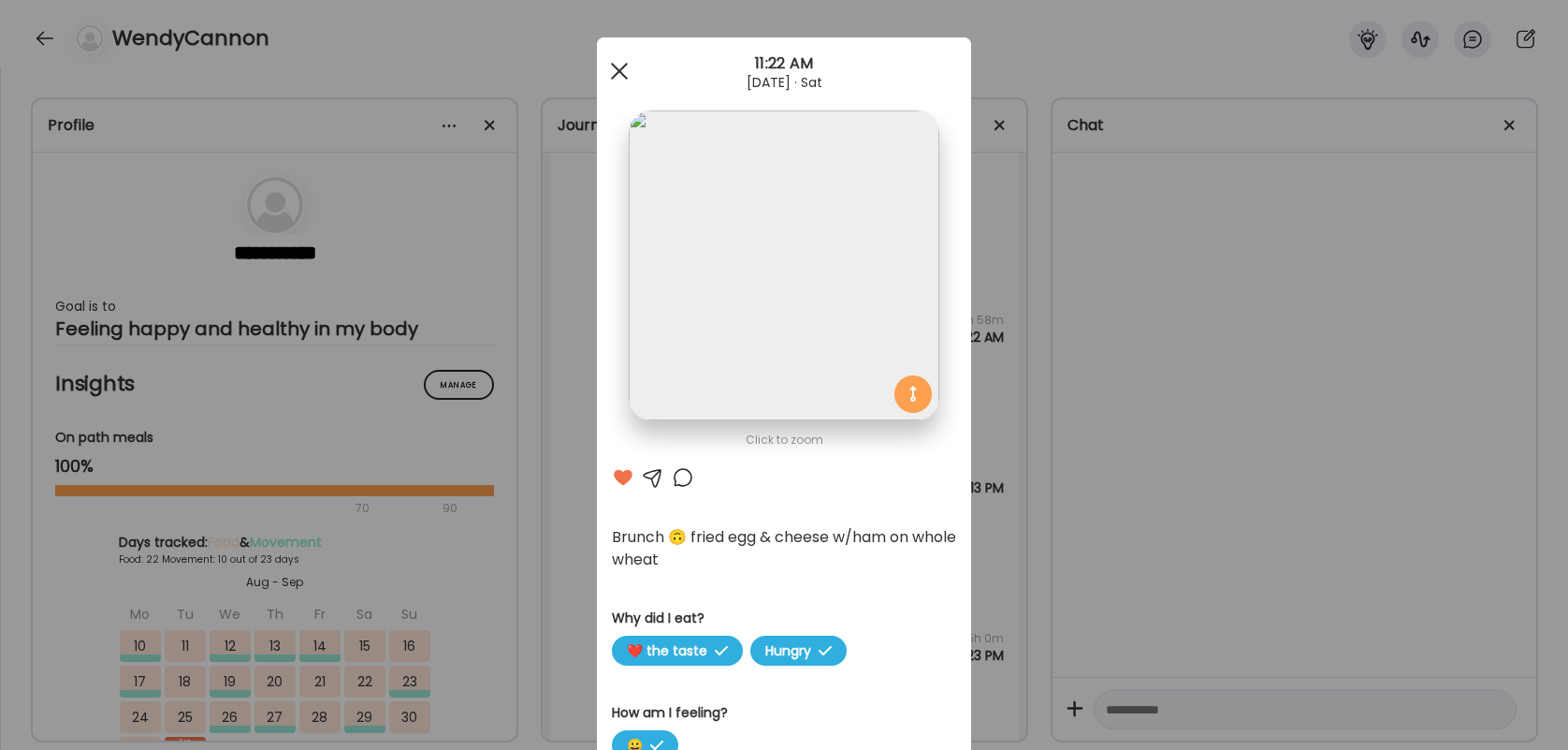
click at [623, 73] on div at bounding box center [619, 71] width 37 height 37
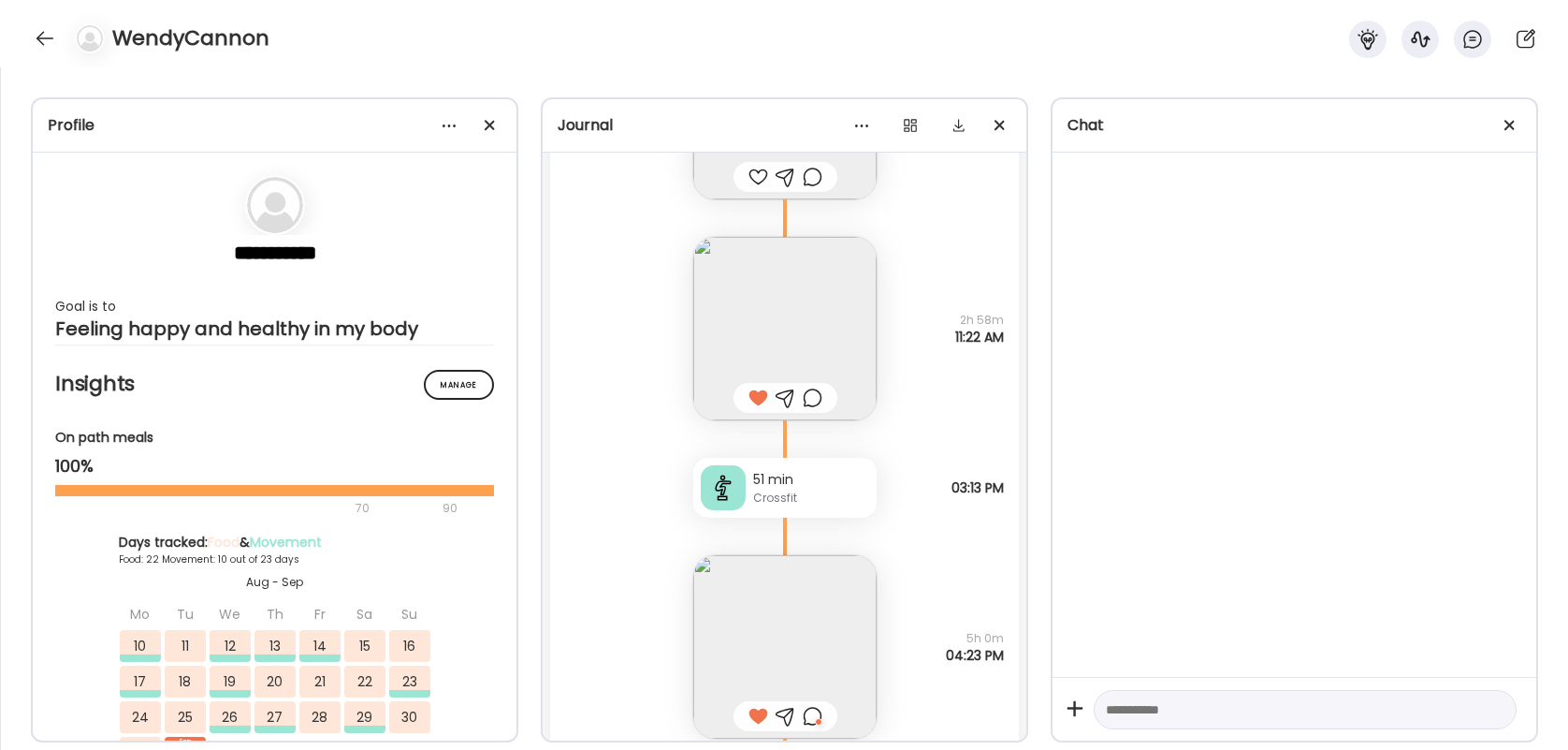
scroll to position [37099, 0]
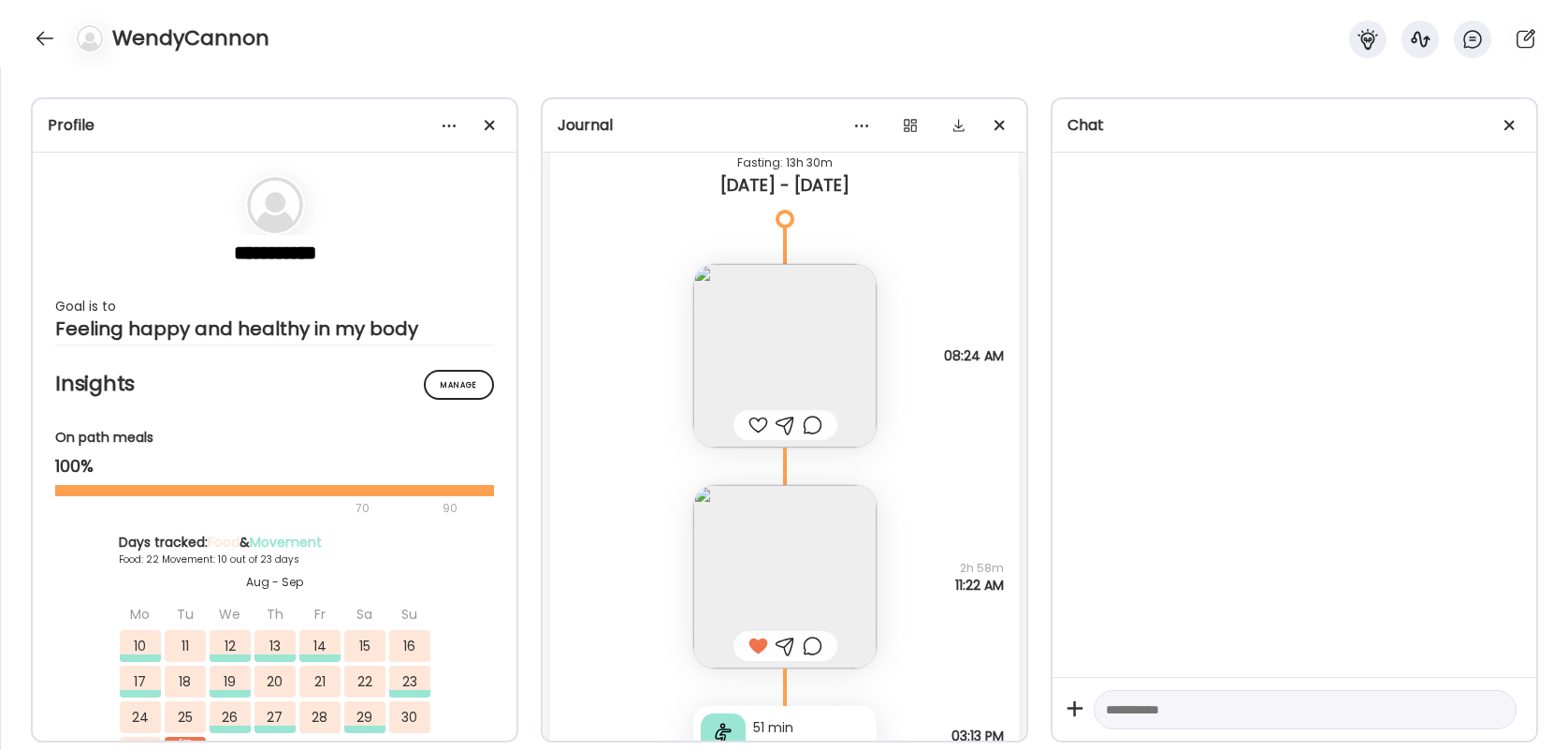
click at [759, 415] on div at bounding box center [758, 425] width 20 height 23
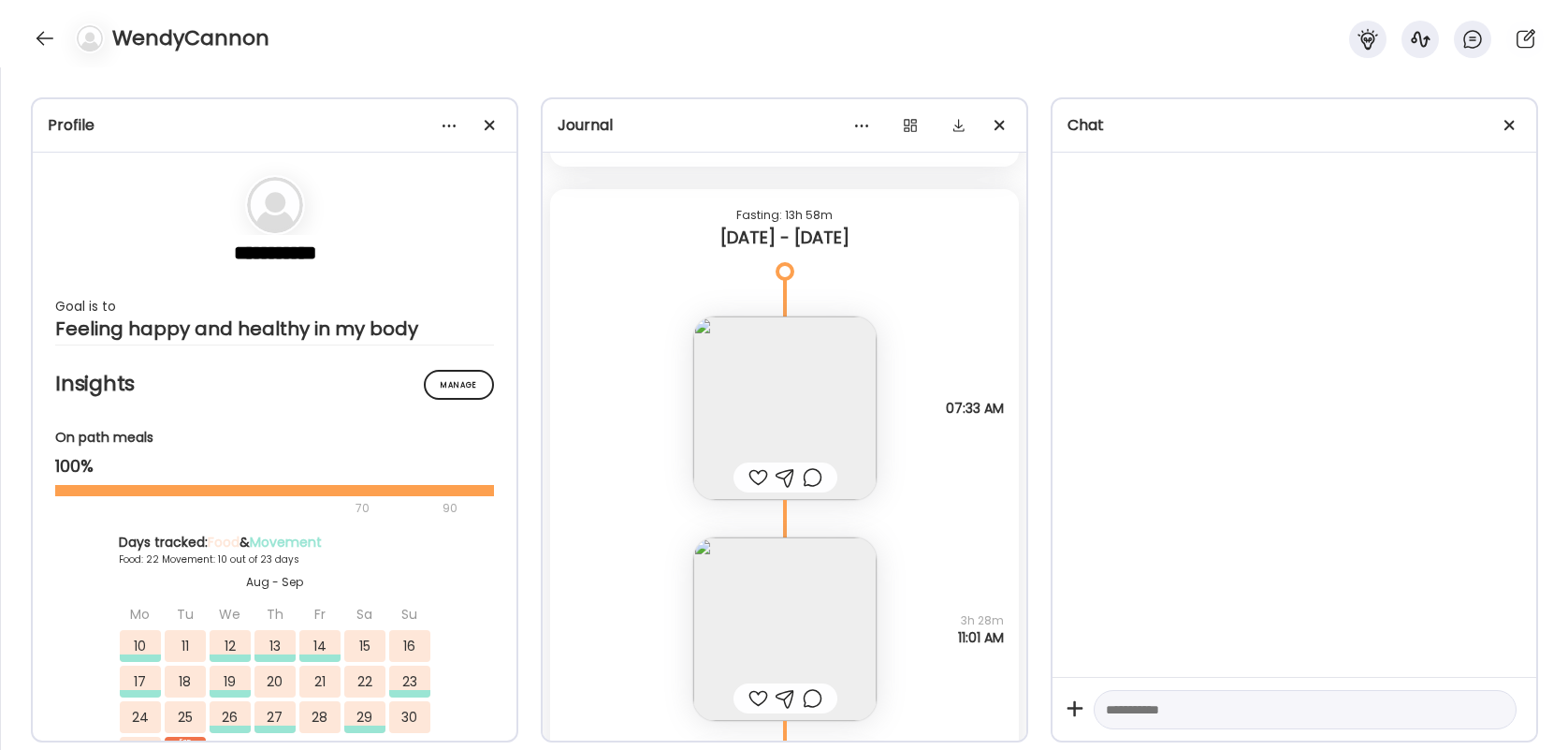
scroll to position [35922, 0]
click at [760, 474] on div at bounding box center [758, 480] width 20 height 23
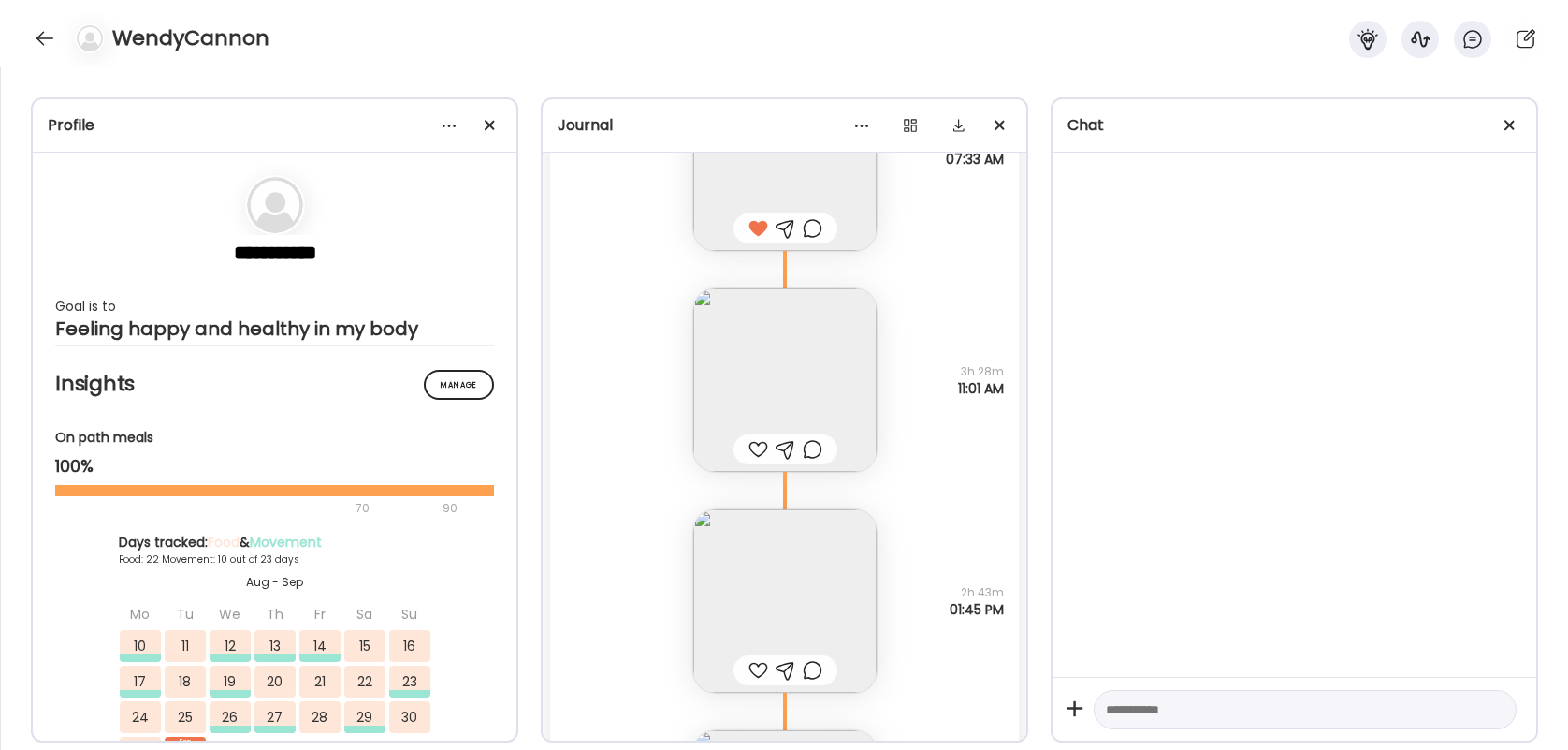
scroll to position [36174, 0]
click at [762, 669] on div at bounding box center [758, 669] width 20 height 23
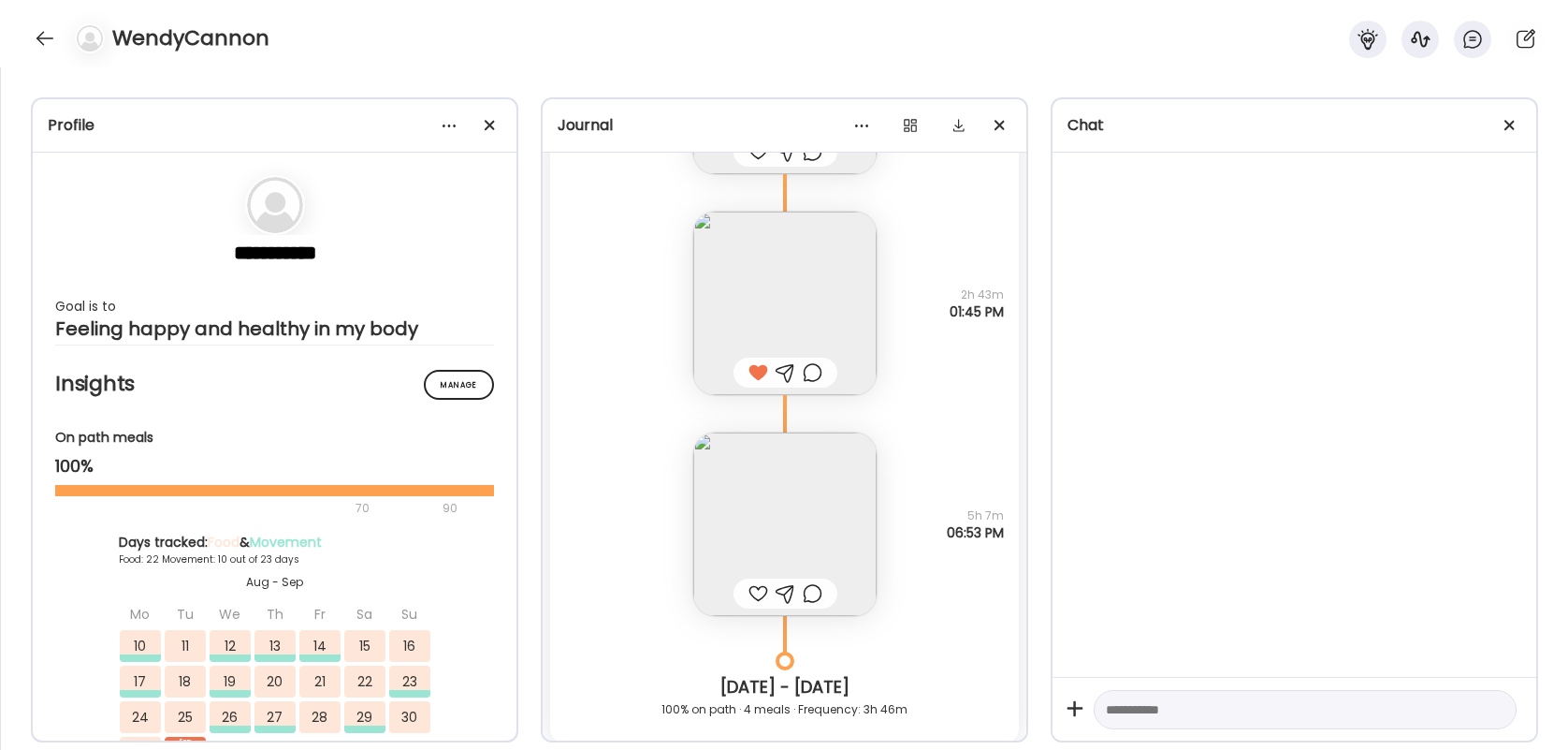
click at [754, 592] on div at bounding box center [758, 593] width 20 height 23
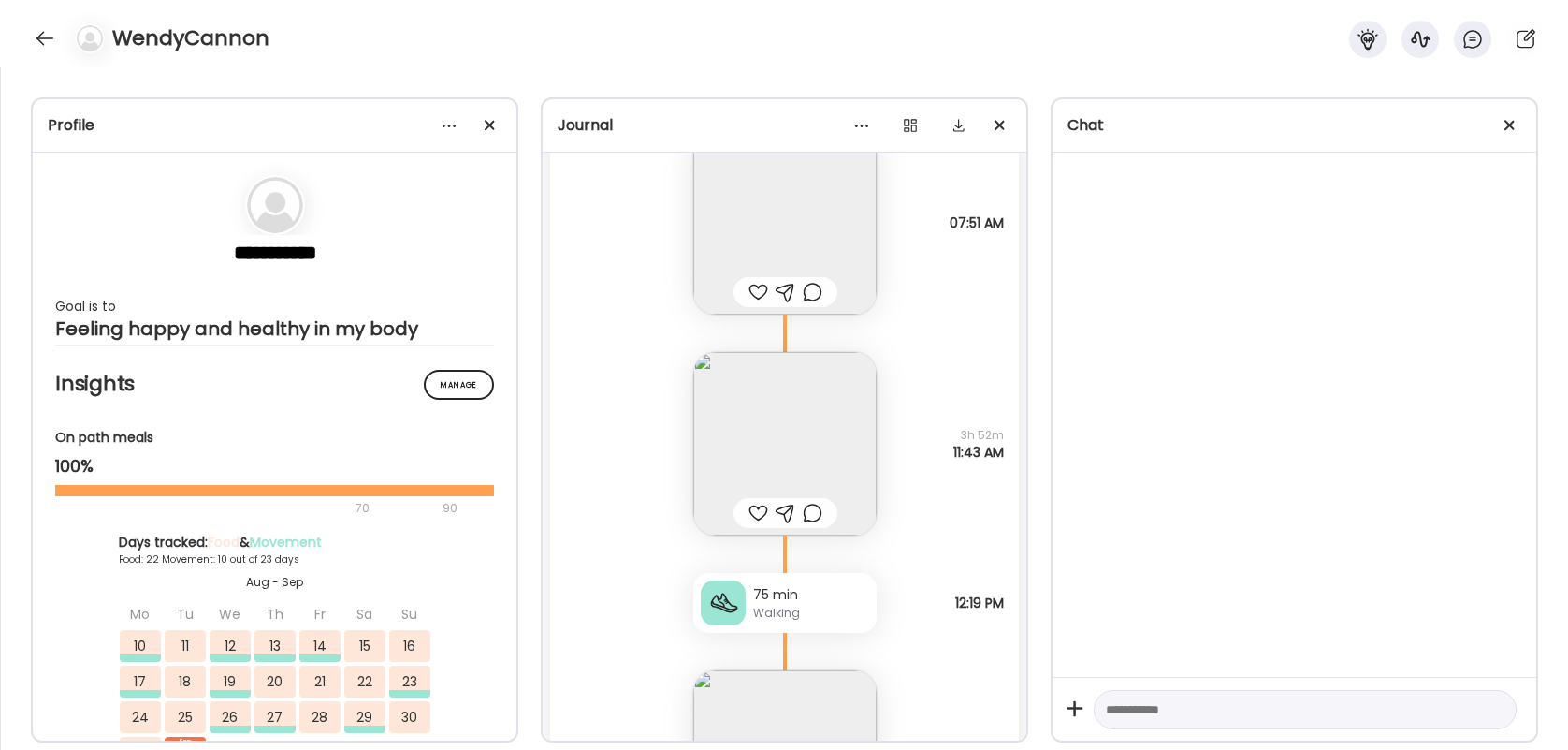
scroll to position [34867, 0]
click at [750, 511] on div at bounding box center [758, 512] width 20 height 23
click at [813, 511] on div at bounding box center [813, 512] width 20 height 23
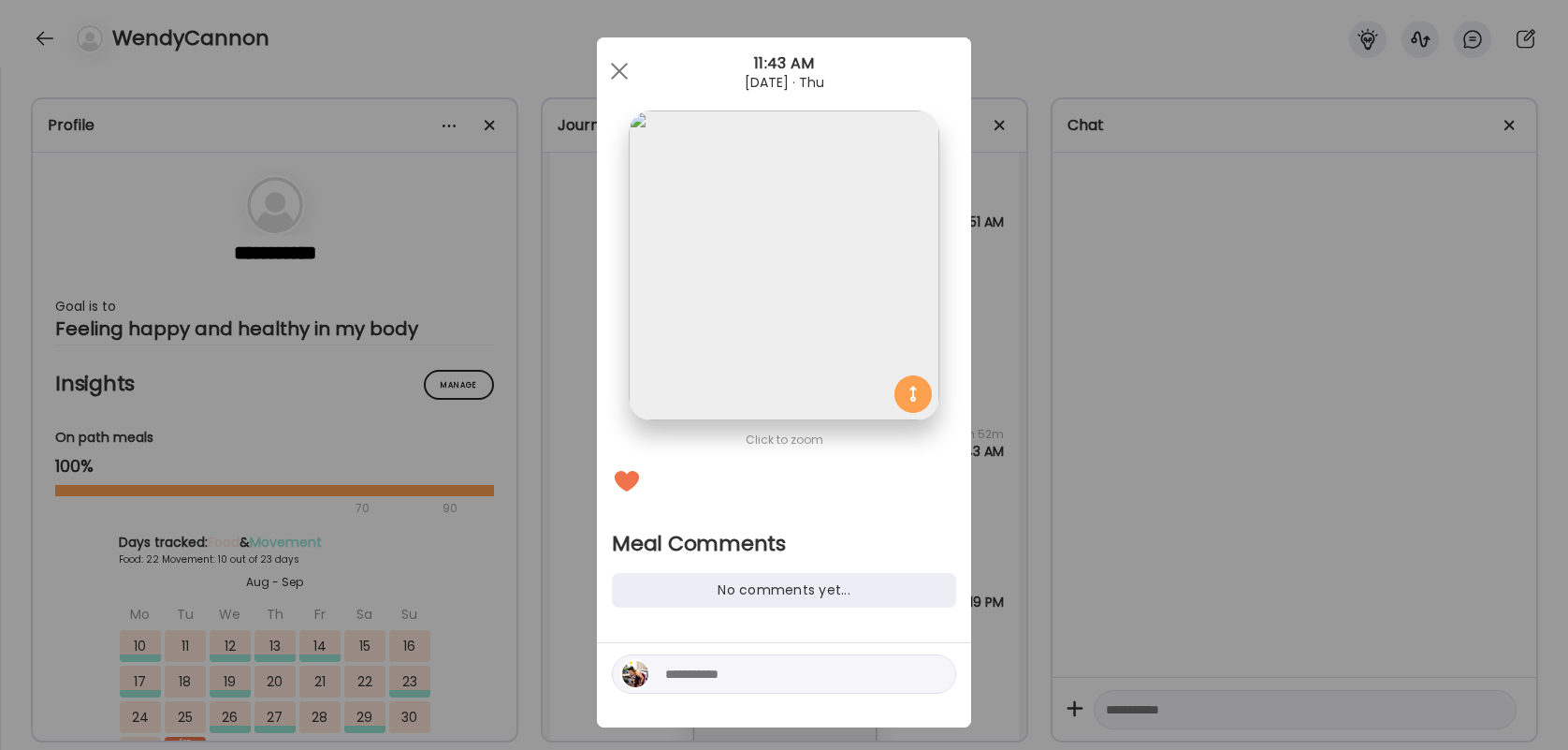
click at [750, 664] on textarea at bounding box center [792, 675] width 253 height 23
type textarea "**********"
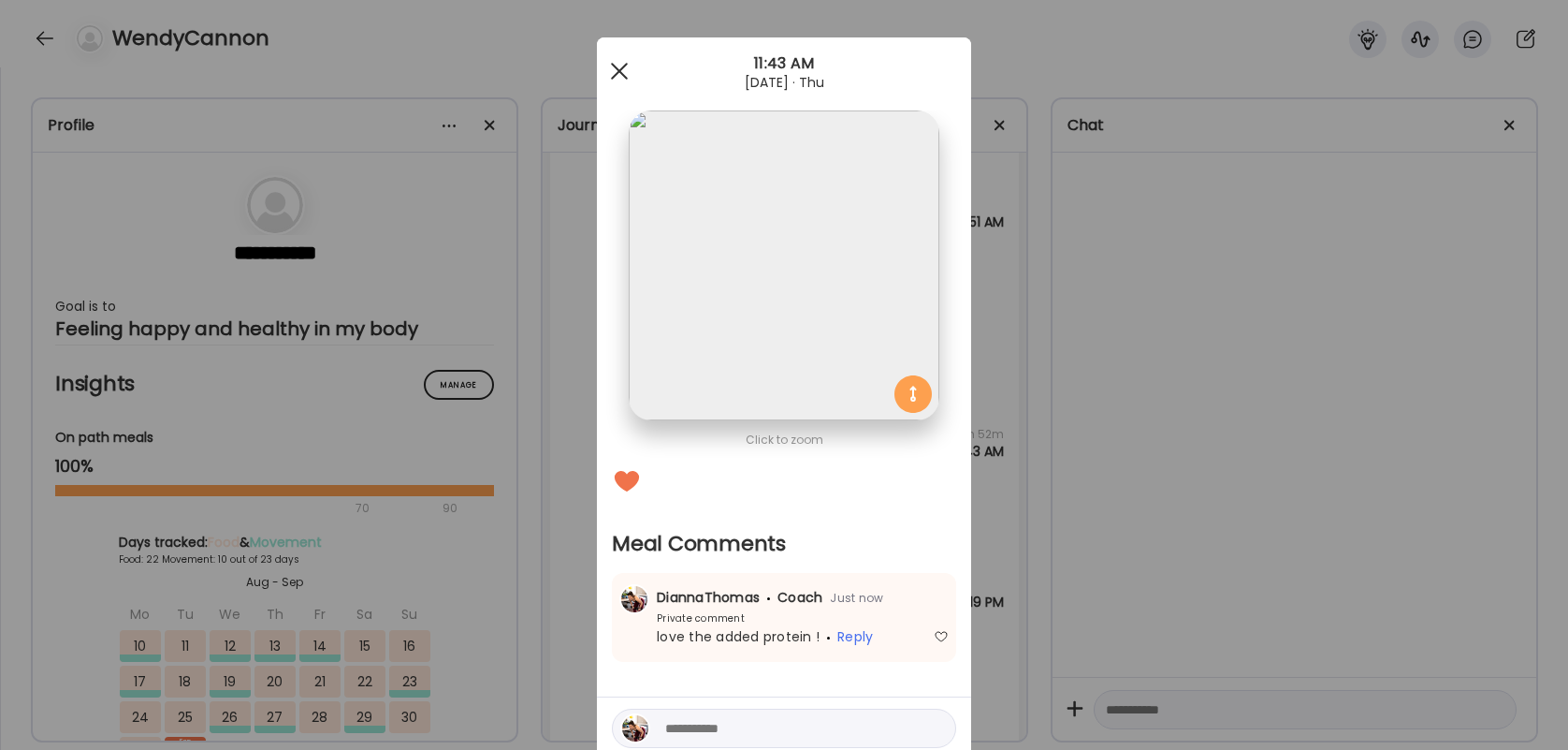
click at [606, 73] on div at bounding box center [619, 71] width 37 height 37
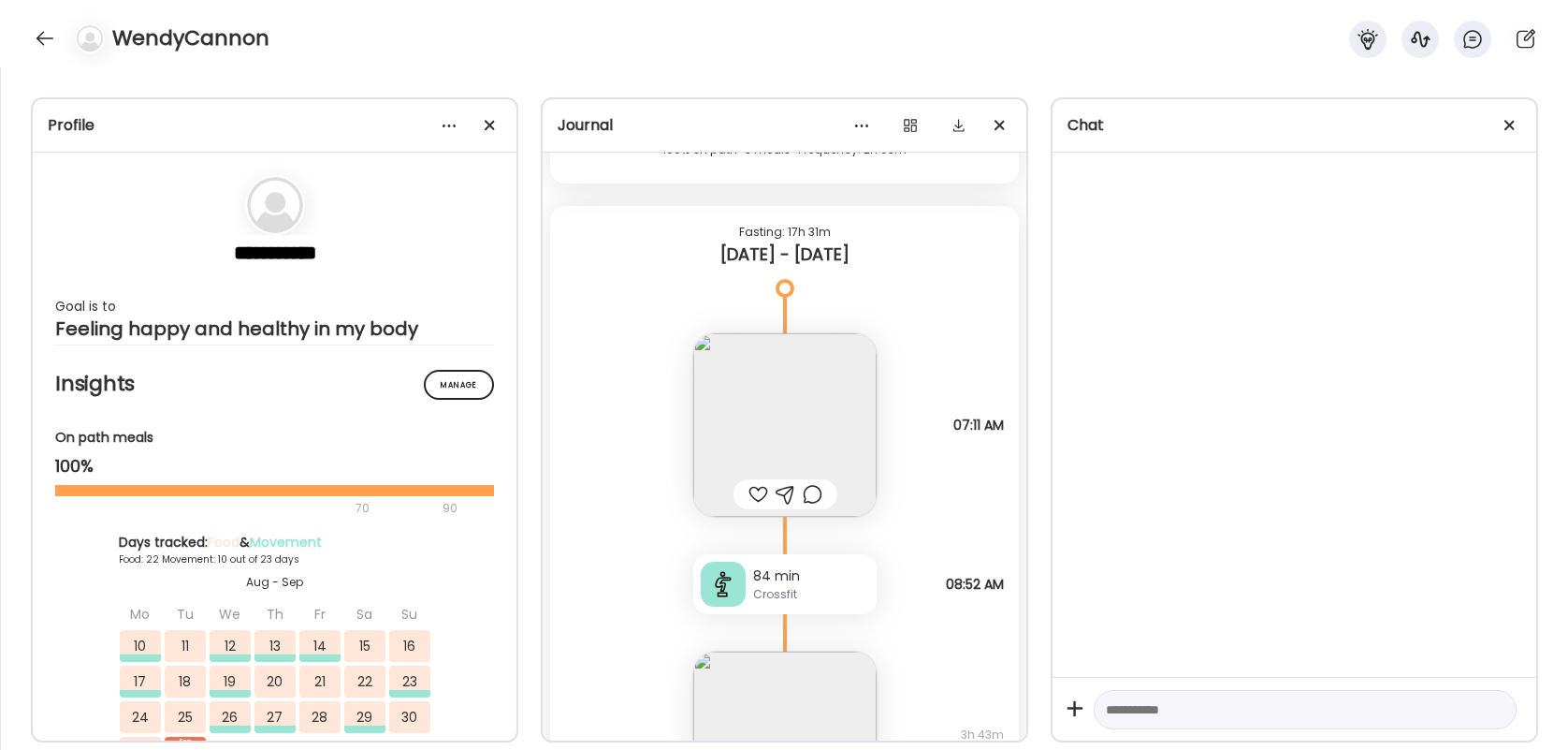
scroll to position [33419, 0]
